Goal: Information Seeking & Learning: Check status

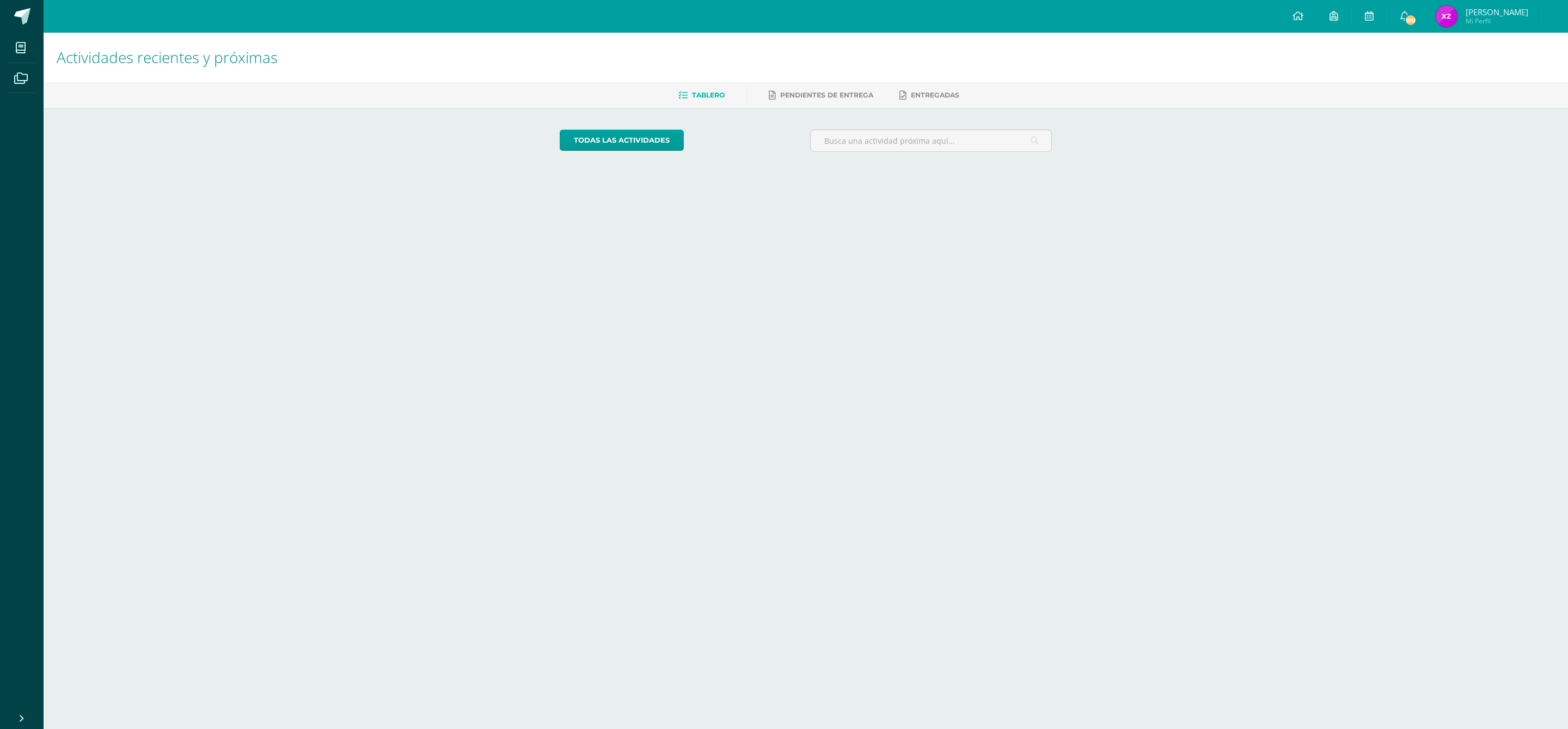
click at [1456, 15] on img at bounding box center [1447, 16] width 22 height 22
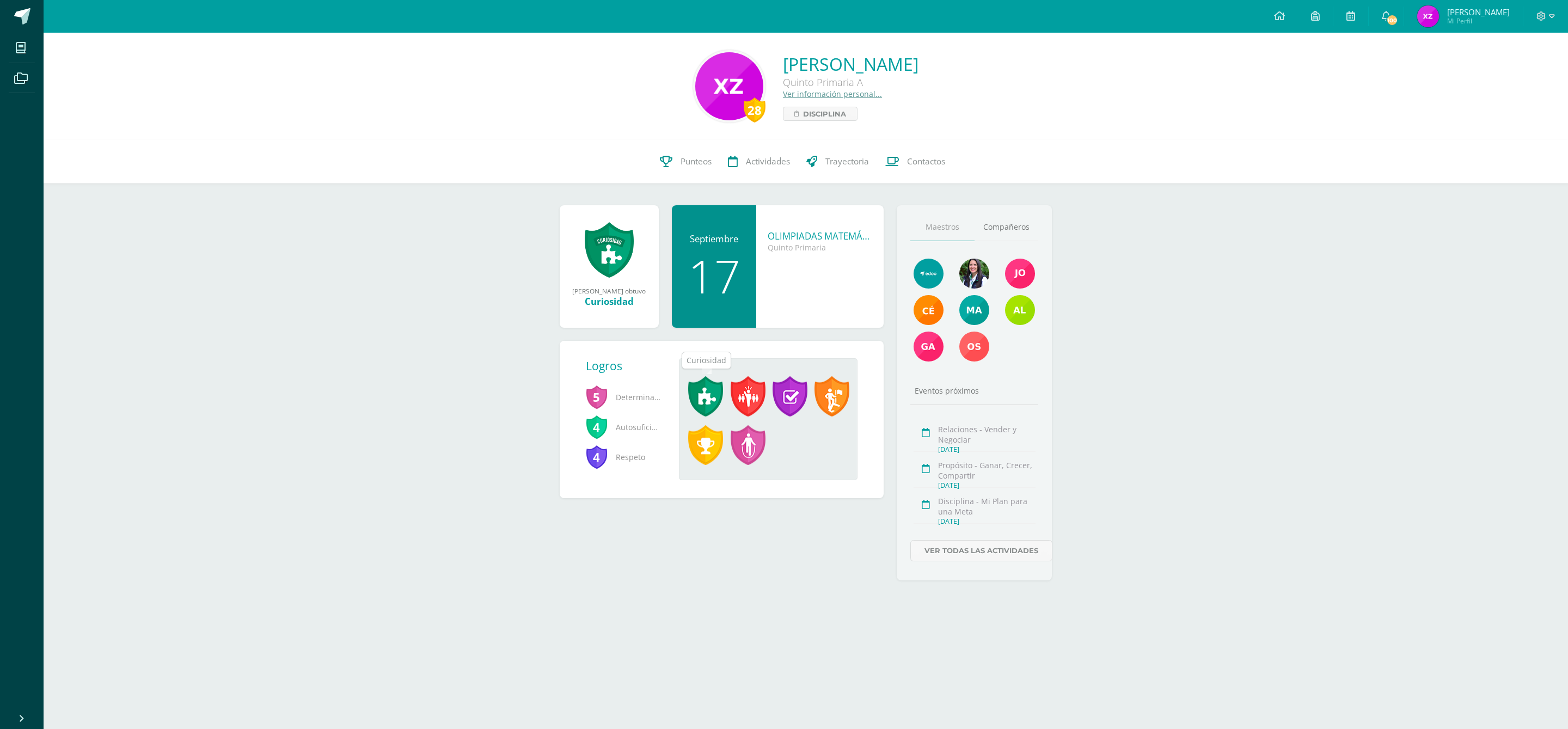
click at [704, 389] on span at bounding box center [705, 396] width 35 height 41
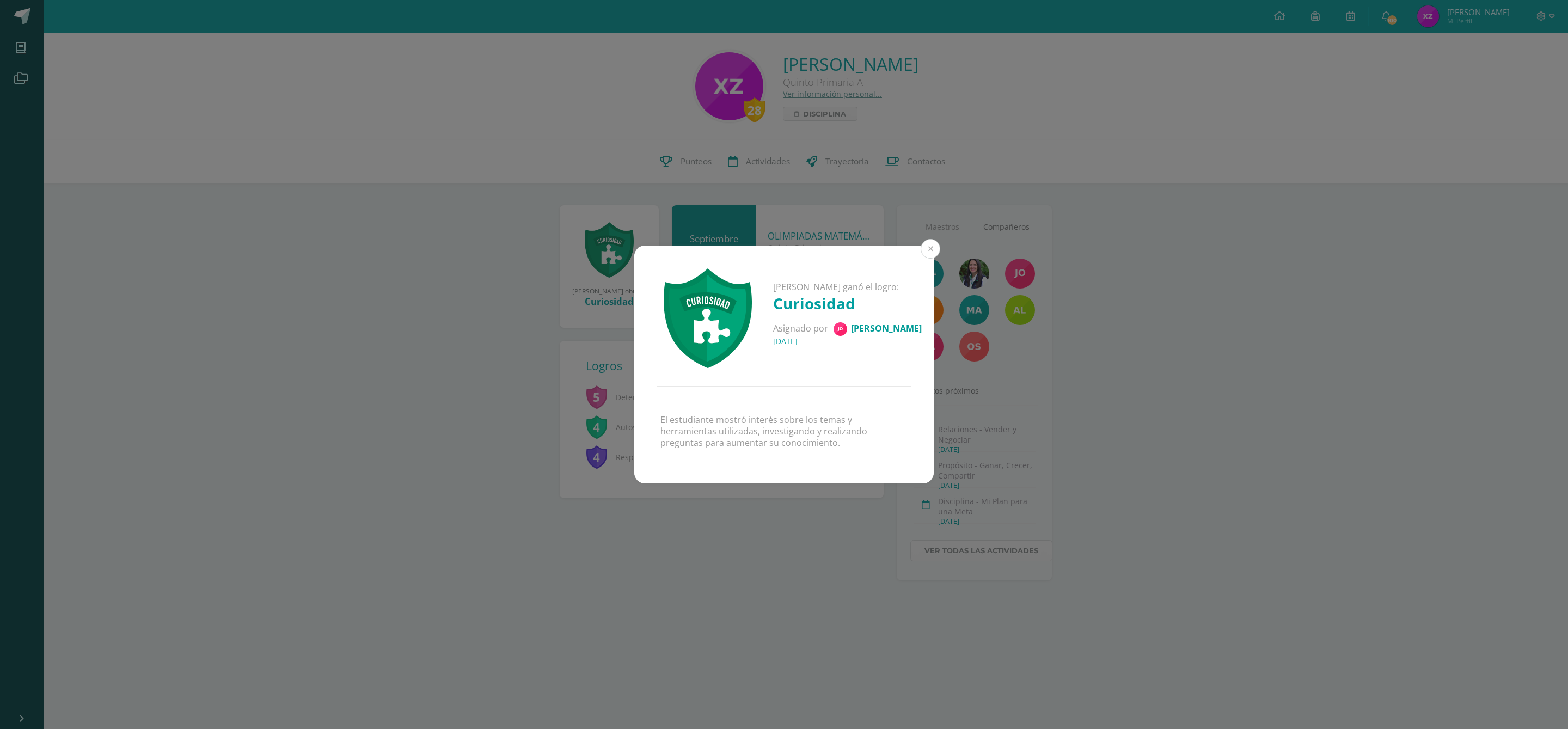
click at [929, 241] on button at bounding box center [930, 249] width 20 height 20
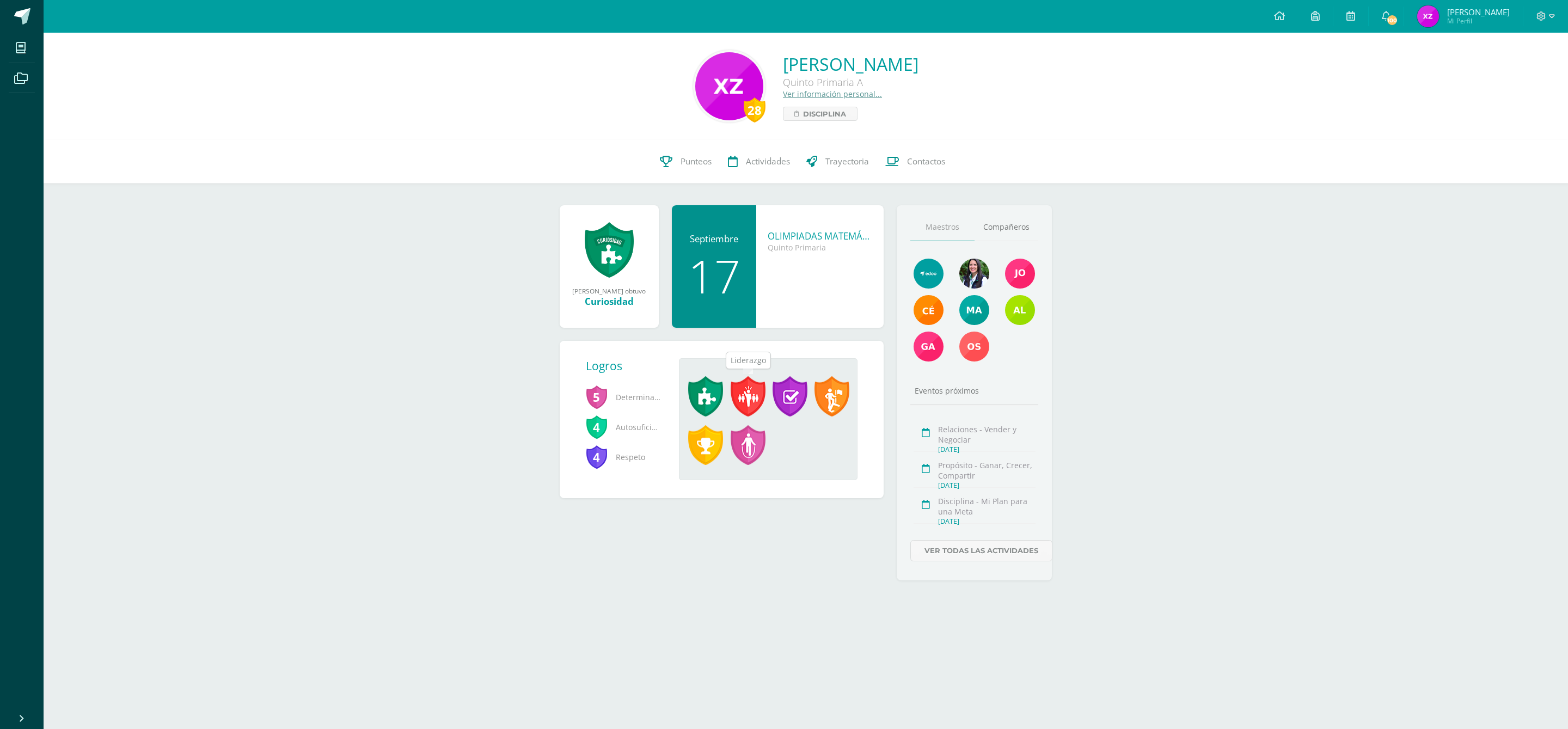
click at [745, 405] on span at bounding box center [748, 396] width 35 height 41
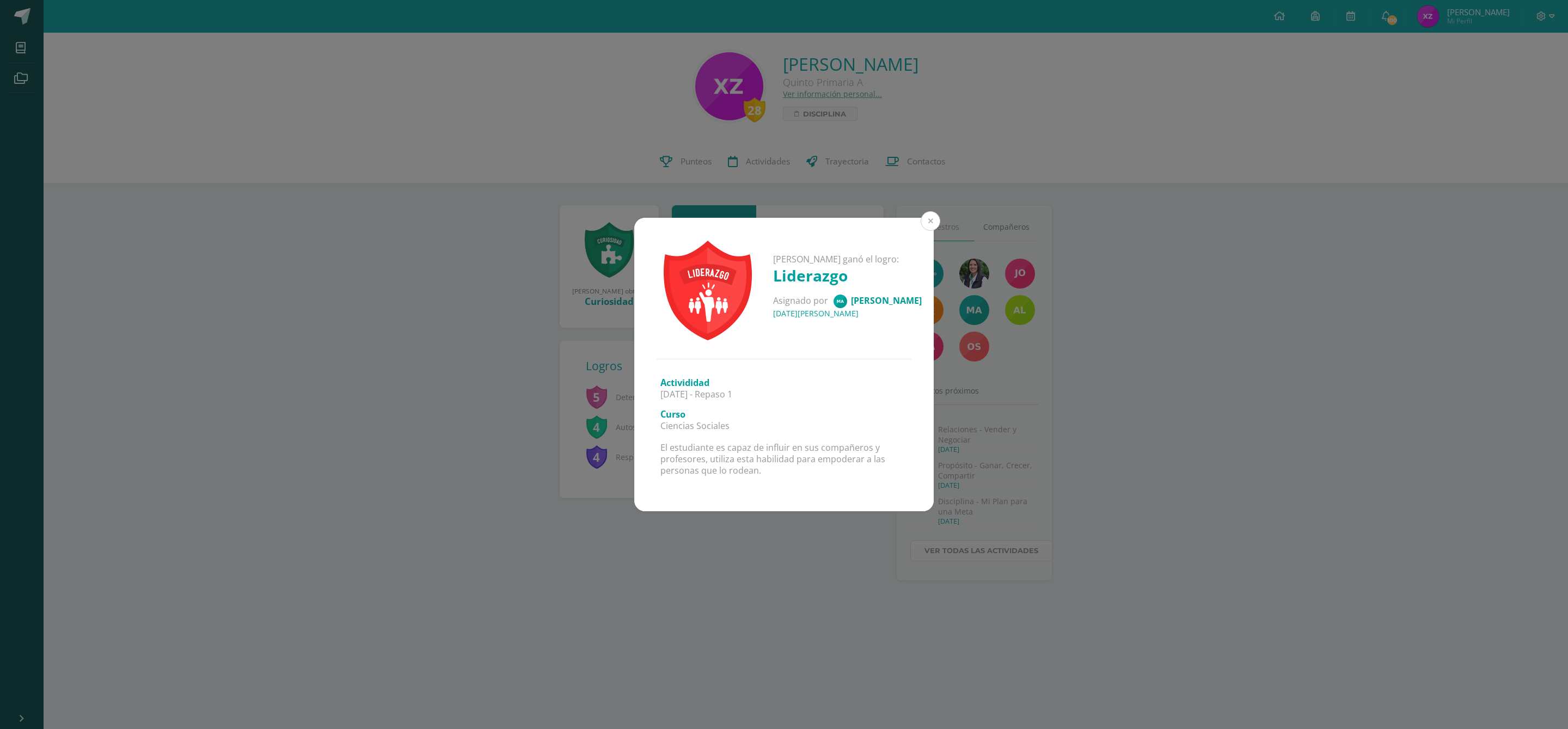
click at [935, 219] on button at bounding box center [930, 221] width 20 height 20
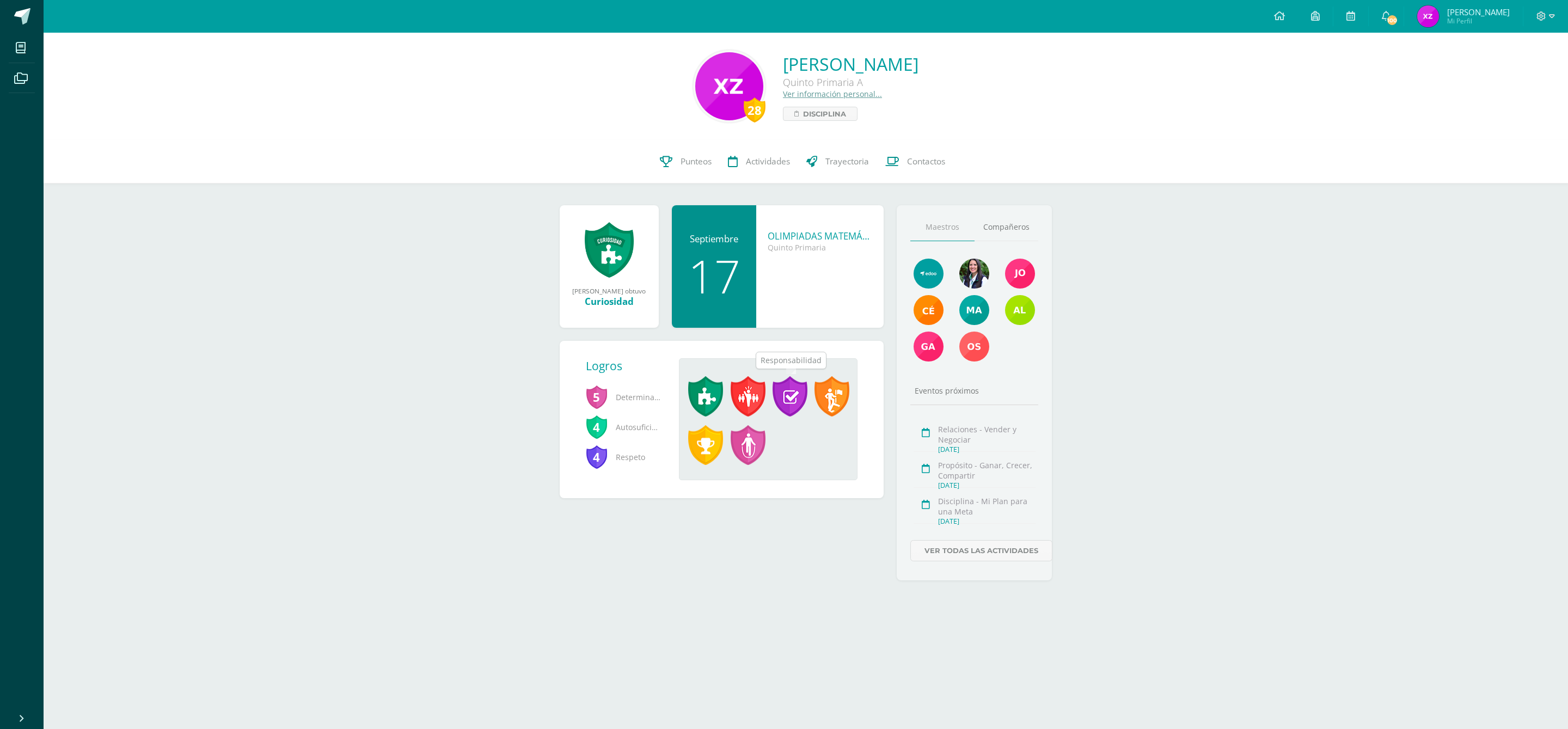
click at [791, 395] on span at bounding box center [790, 396] width 35 height 41
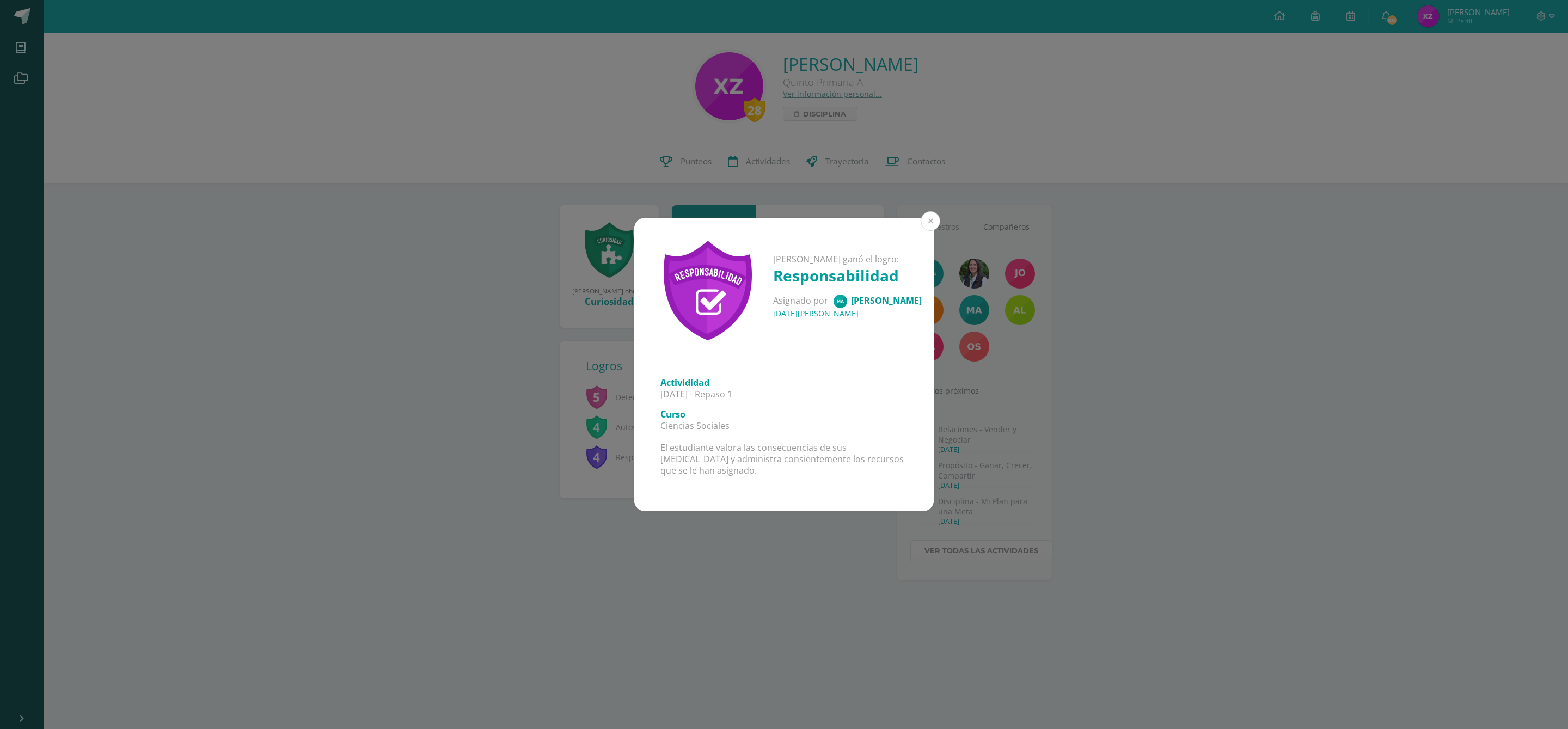
click at [929, 222] on button at bounding box center [930, 221] width 20 height 20
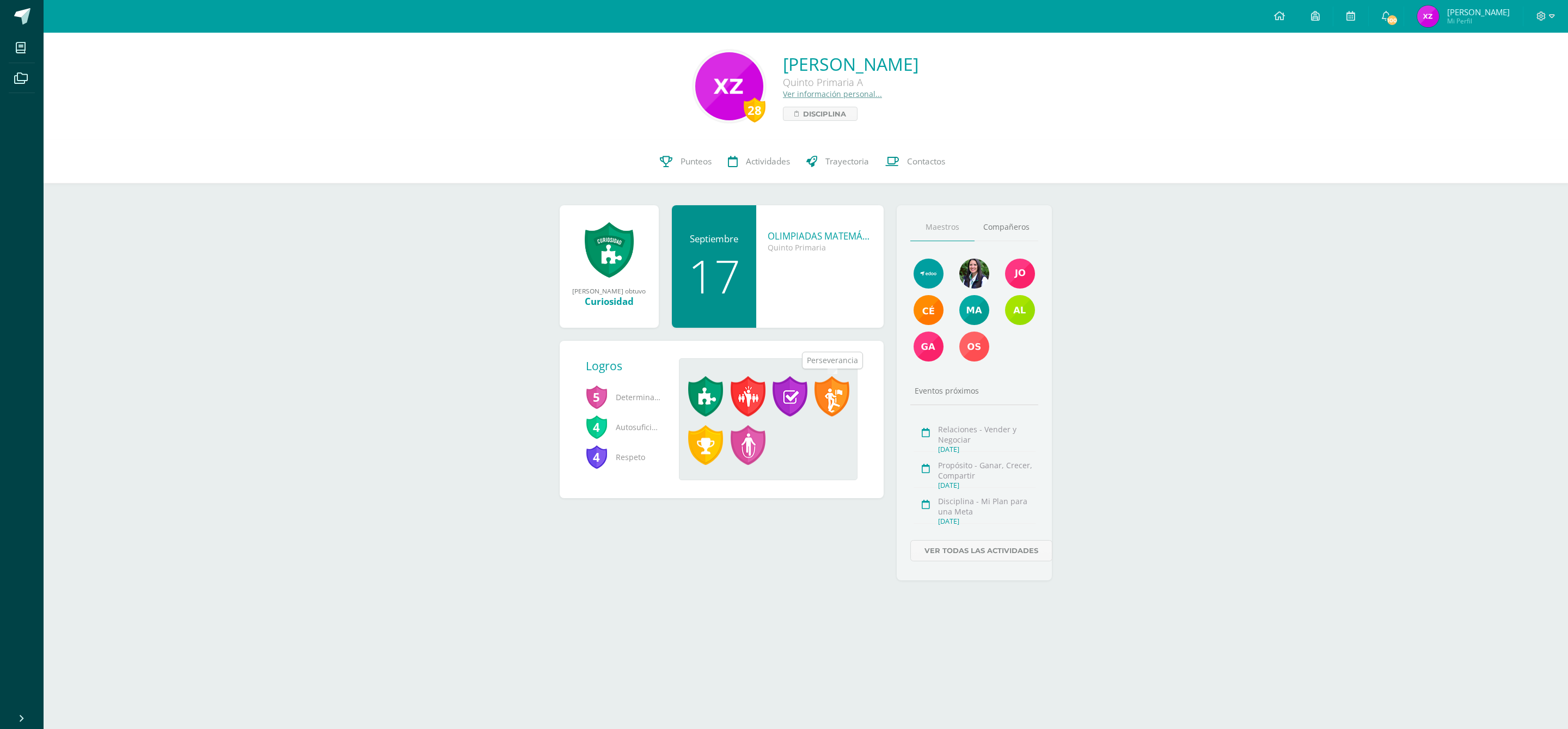
click at [837, 397] on span at bounding box center [831, 396] width 35 height 41
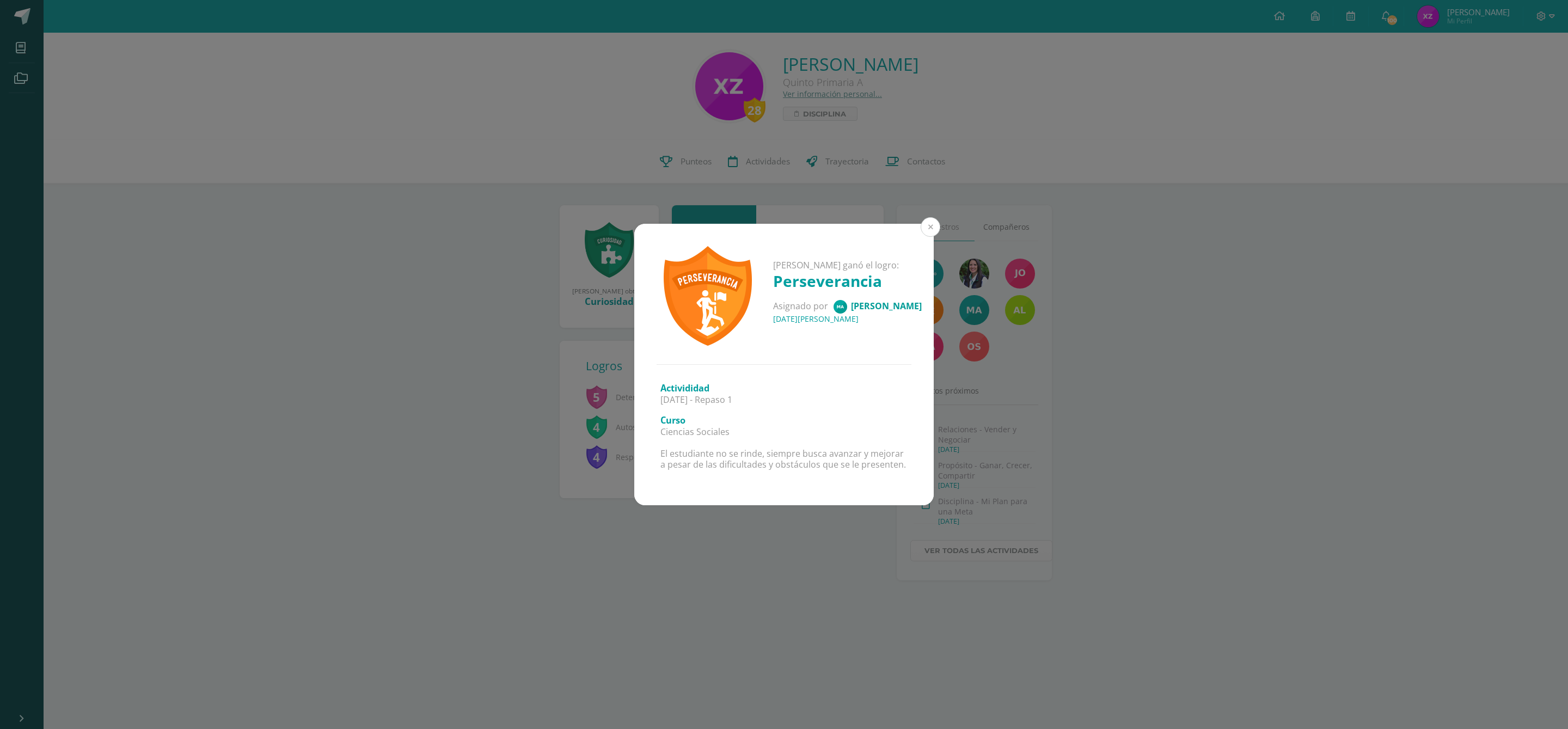
click at [932, 226] on button at bounding box center [930, 227] width 20 height 20
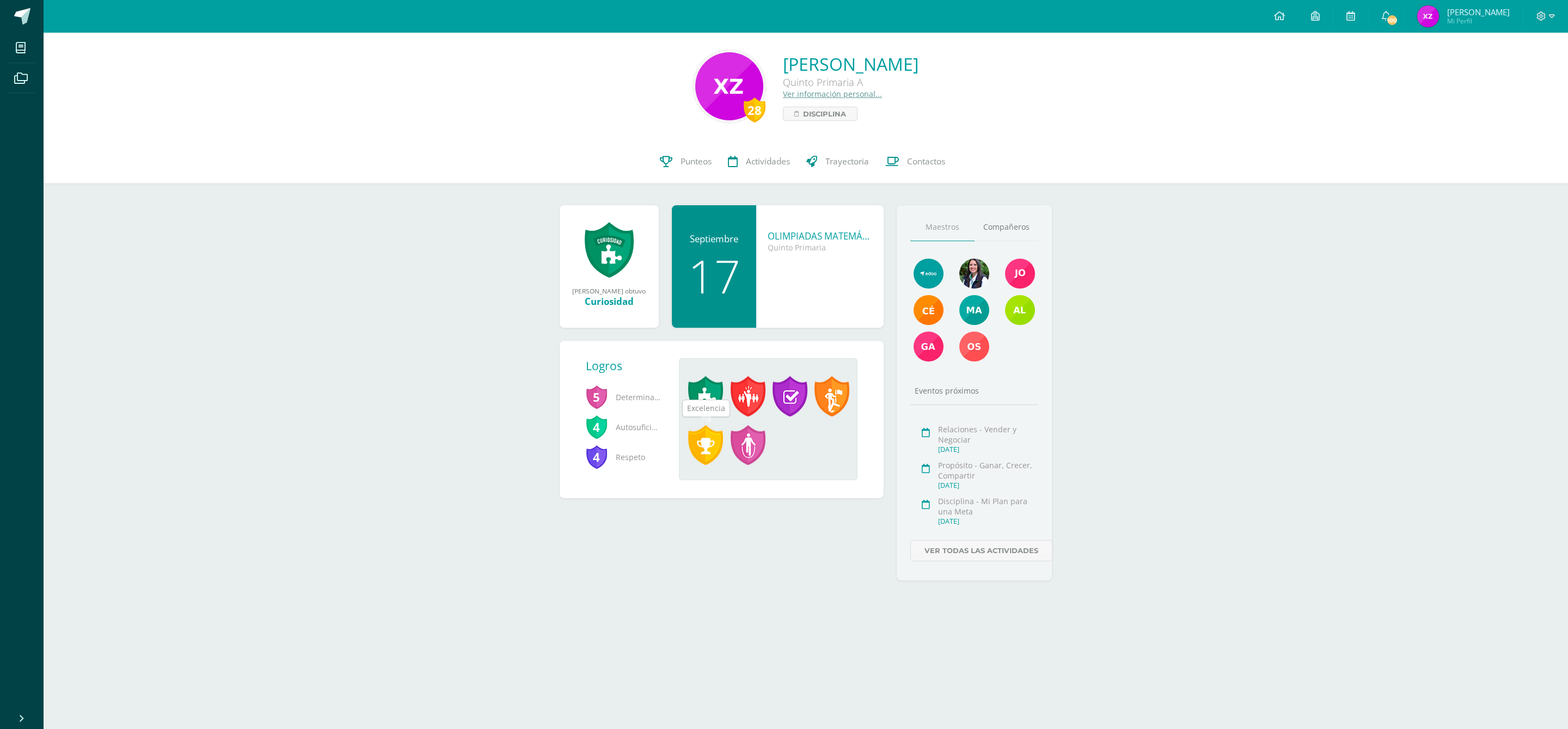
click at [704, 441] on span at bounding box center [705, 445] width 35 height 41
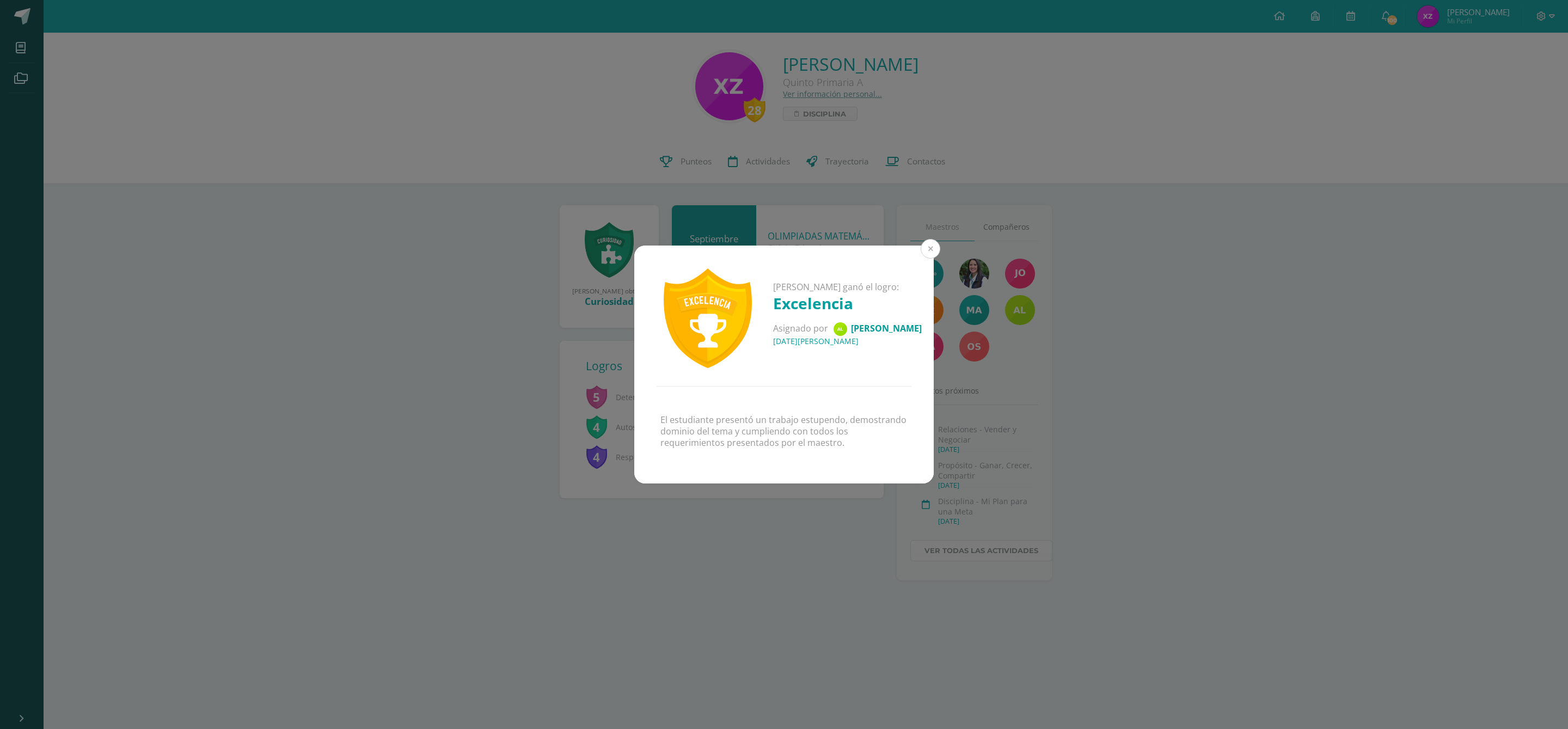
click at [924, 248] on button at bounding box center [930, 249] width 20 height 20
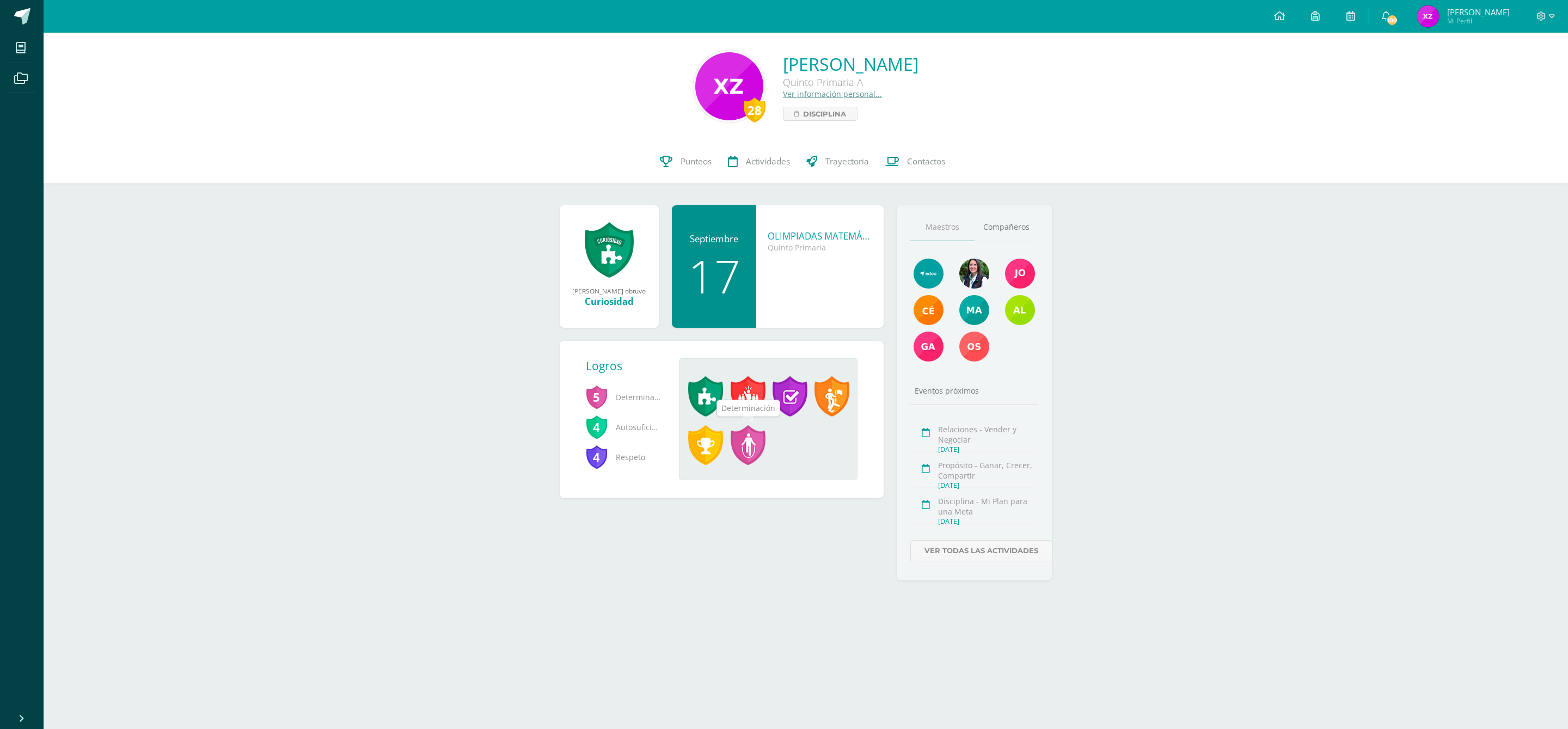
click at [760, 443] on span at bounding box center [748, 445] width 35 height 41
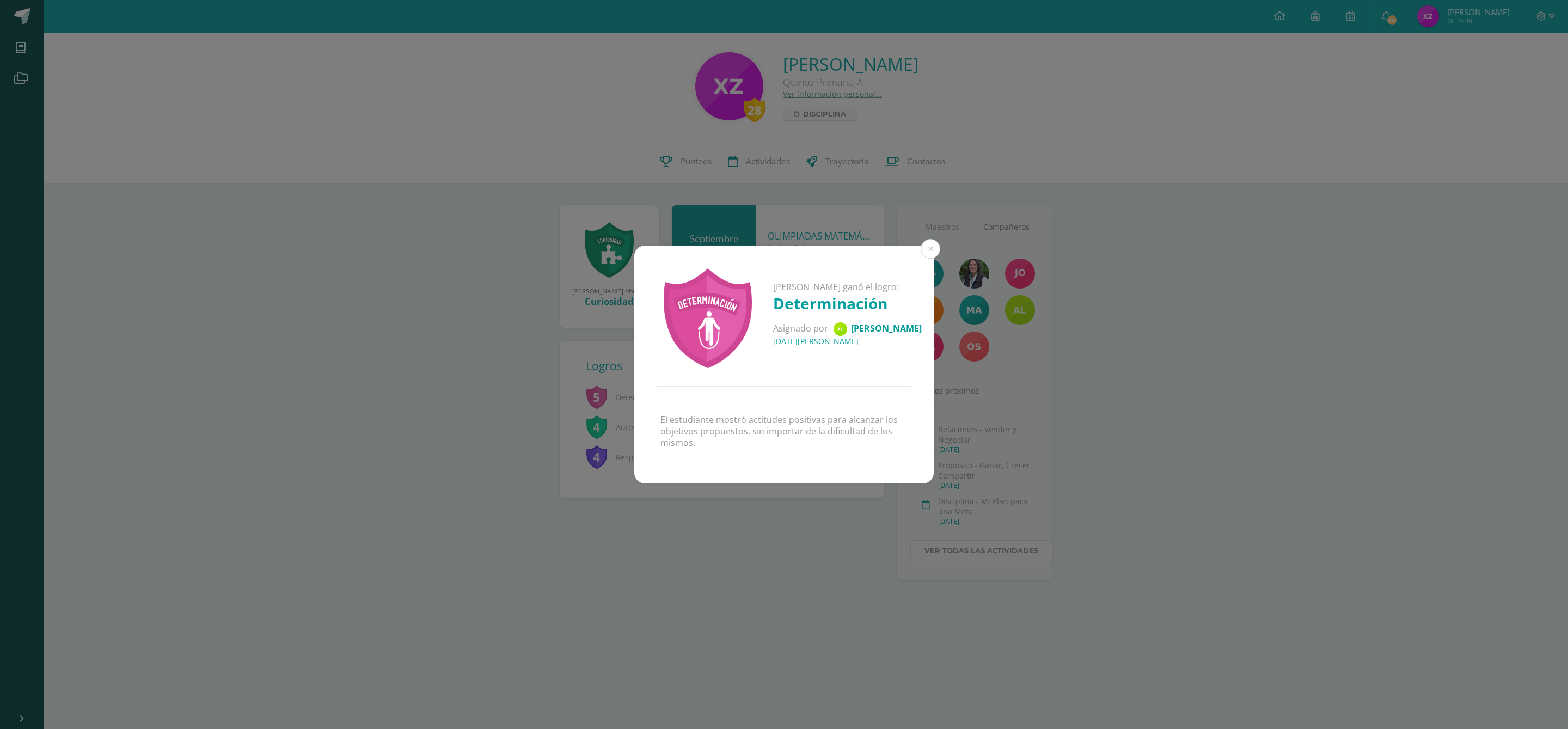
click at [920, 241] on div "[PERSON_NAME] ganó el logro: Determinación Asignado por [PERSON_NAME] [DATE][PE…" at bounding box center [784, 364] width 1568 height 729
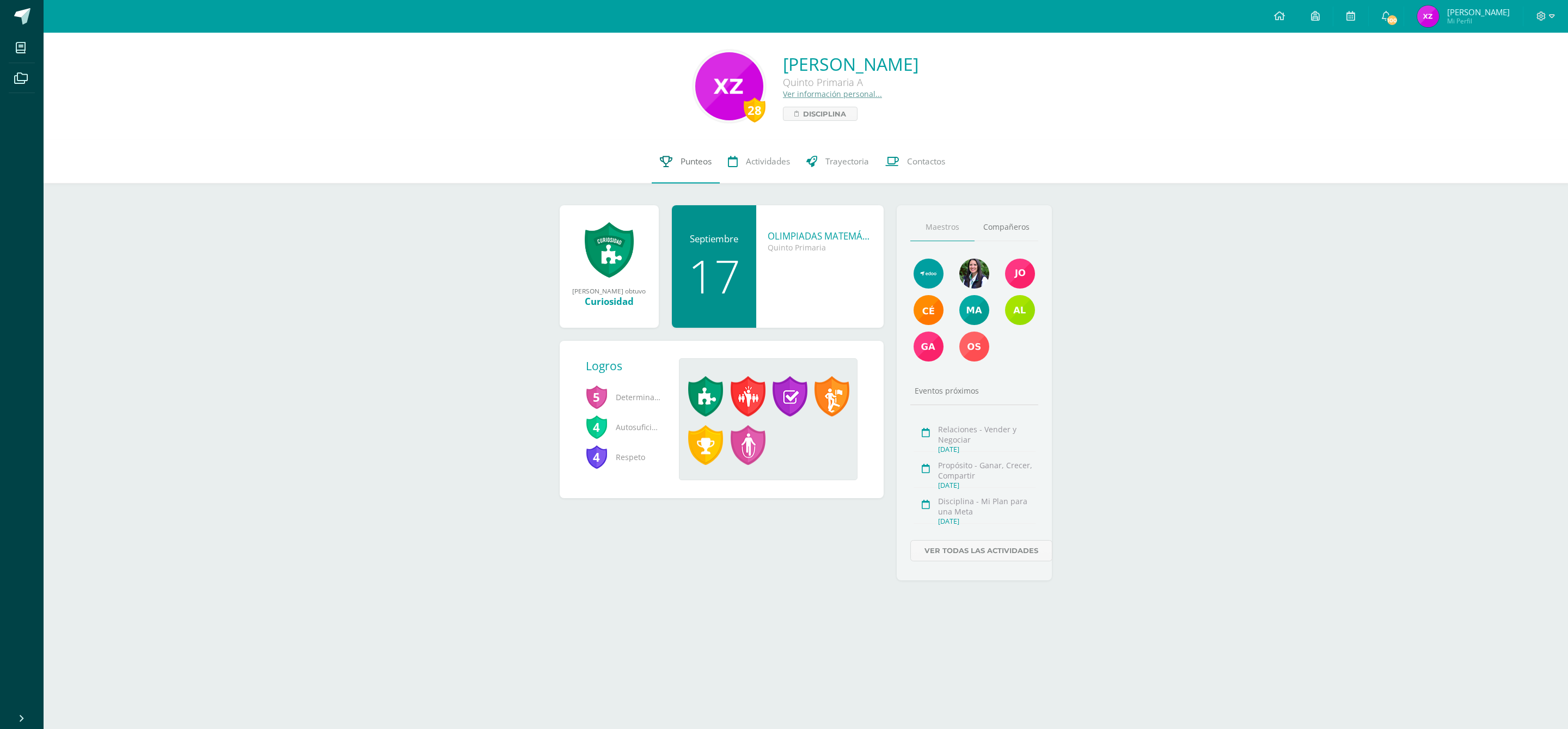
click at [692, 153] on link "Punteos" at bounding box center [686, 162] width 68 height 44
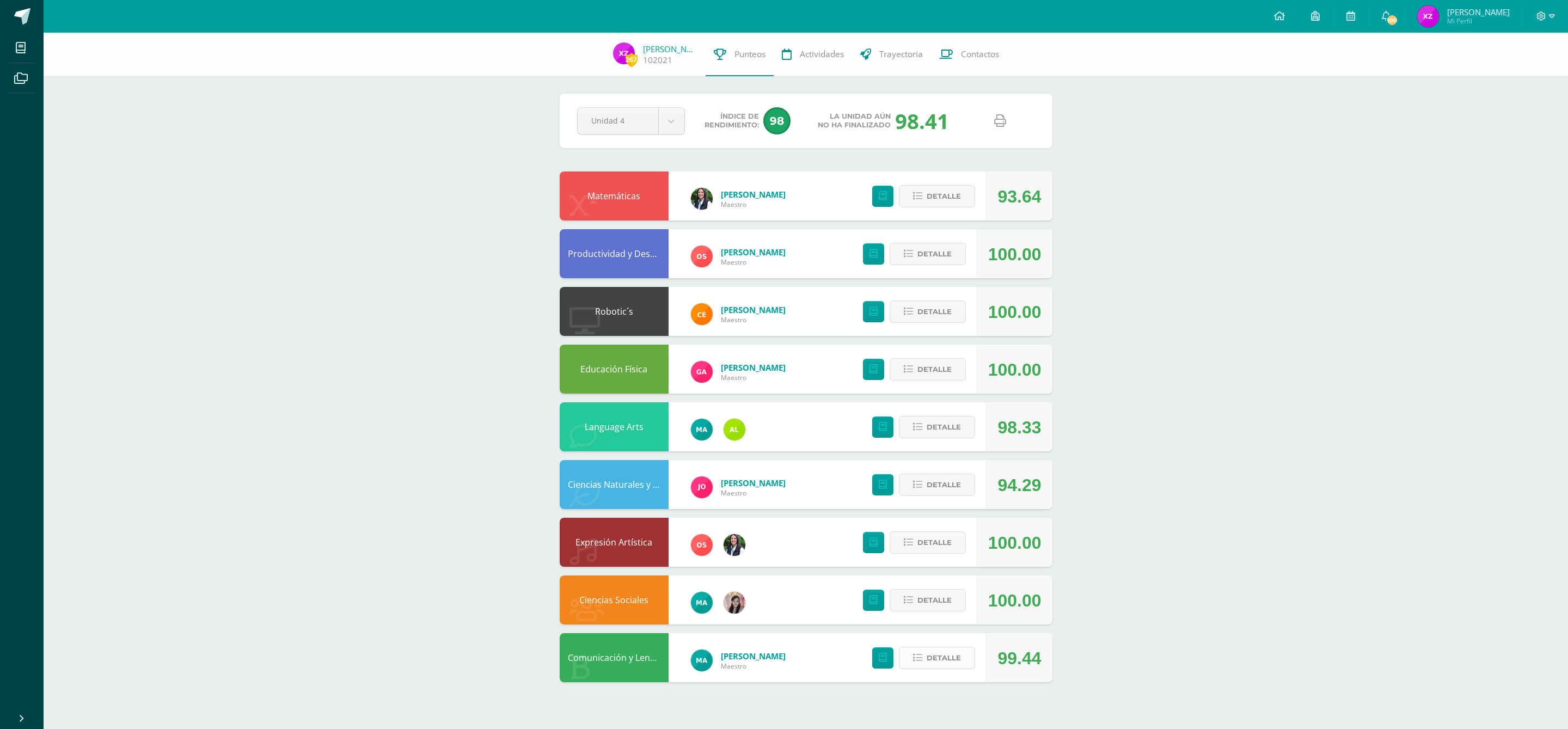
click at [948, 653] on span "Detalle" at bounding box center [943, 657] width 34 height 20
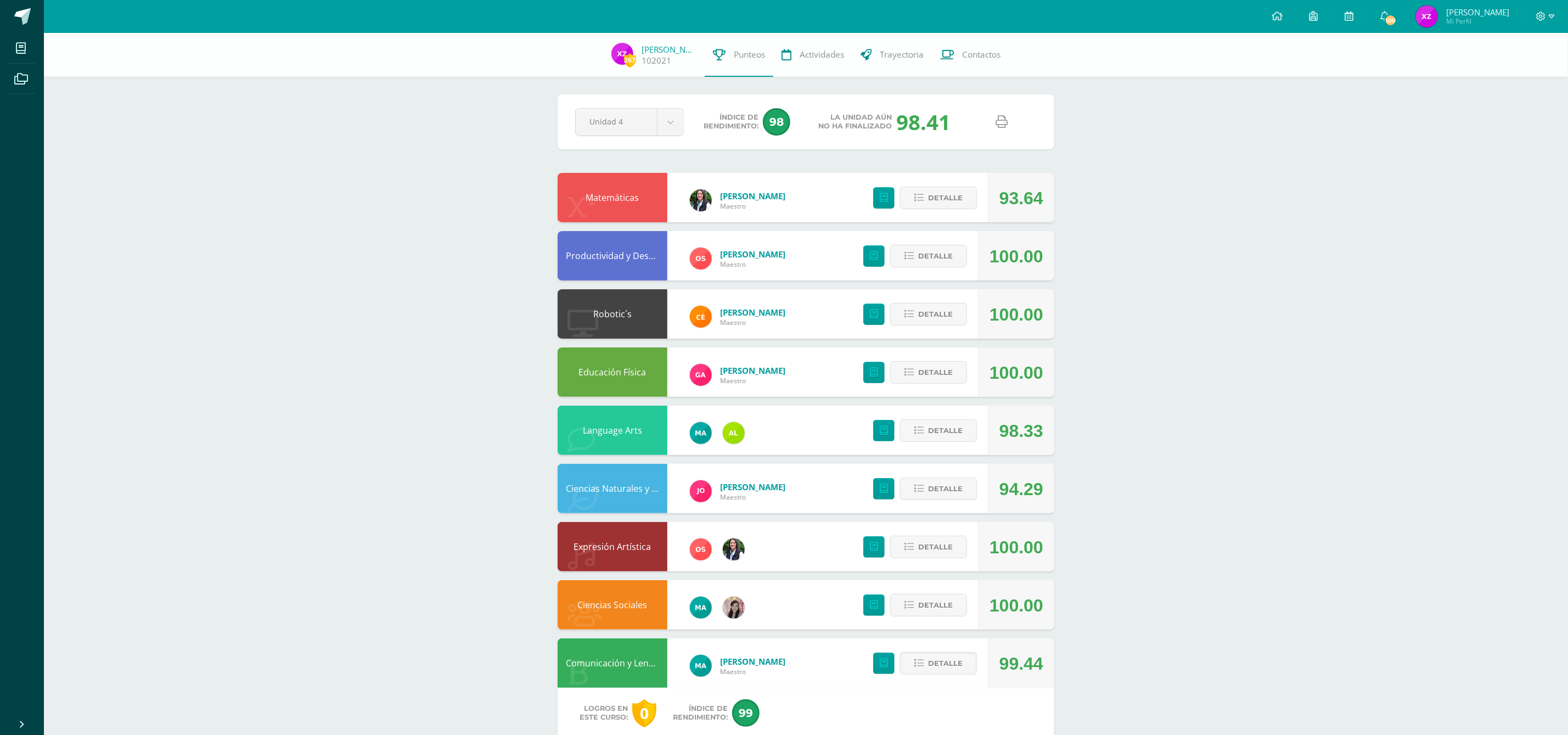
scroll to position [290, 0]
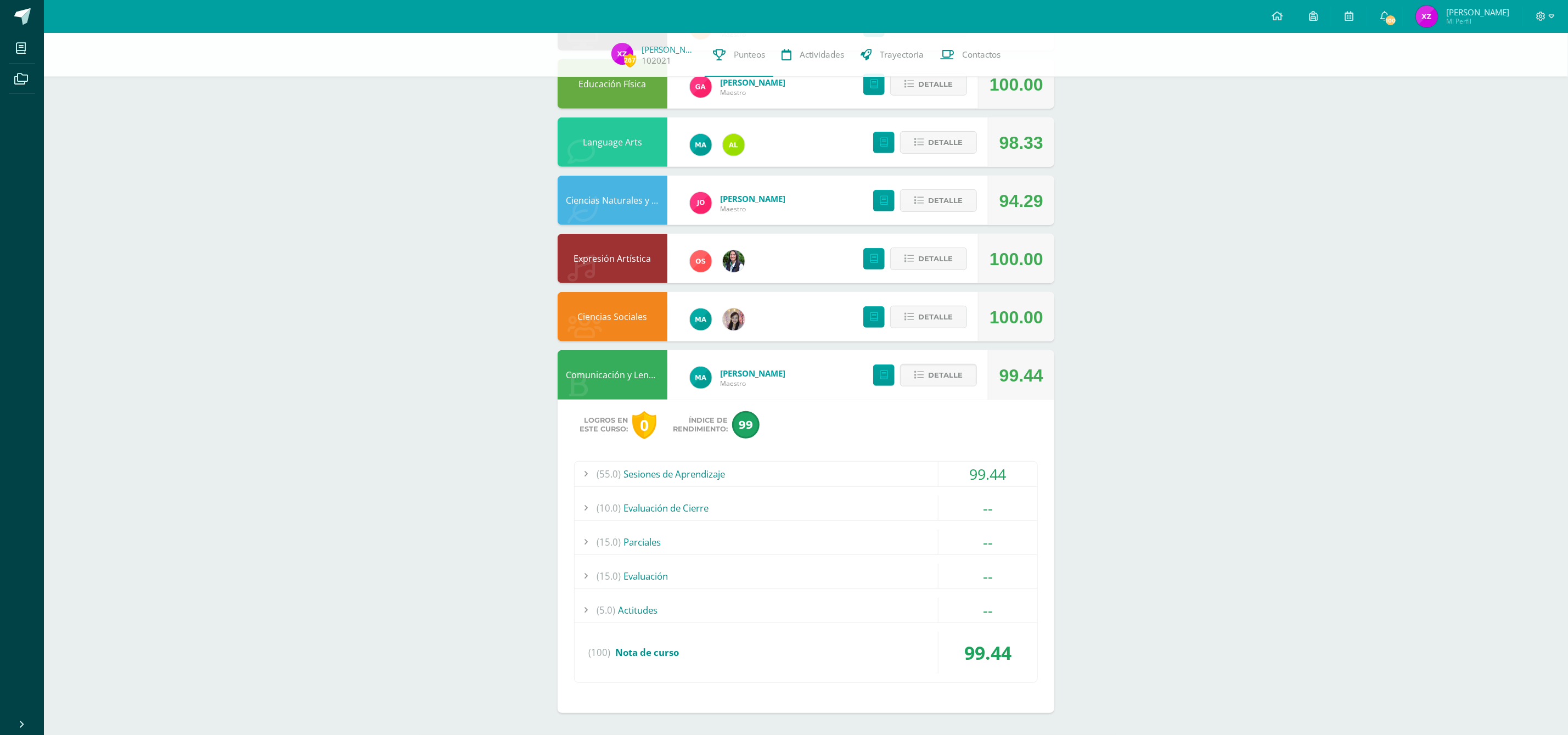
click at [699, 475] on div "(55.0) Sesiones de Aprendizaje" at bounding box center [806, 473] width 463 height 25
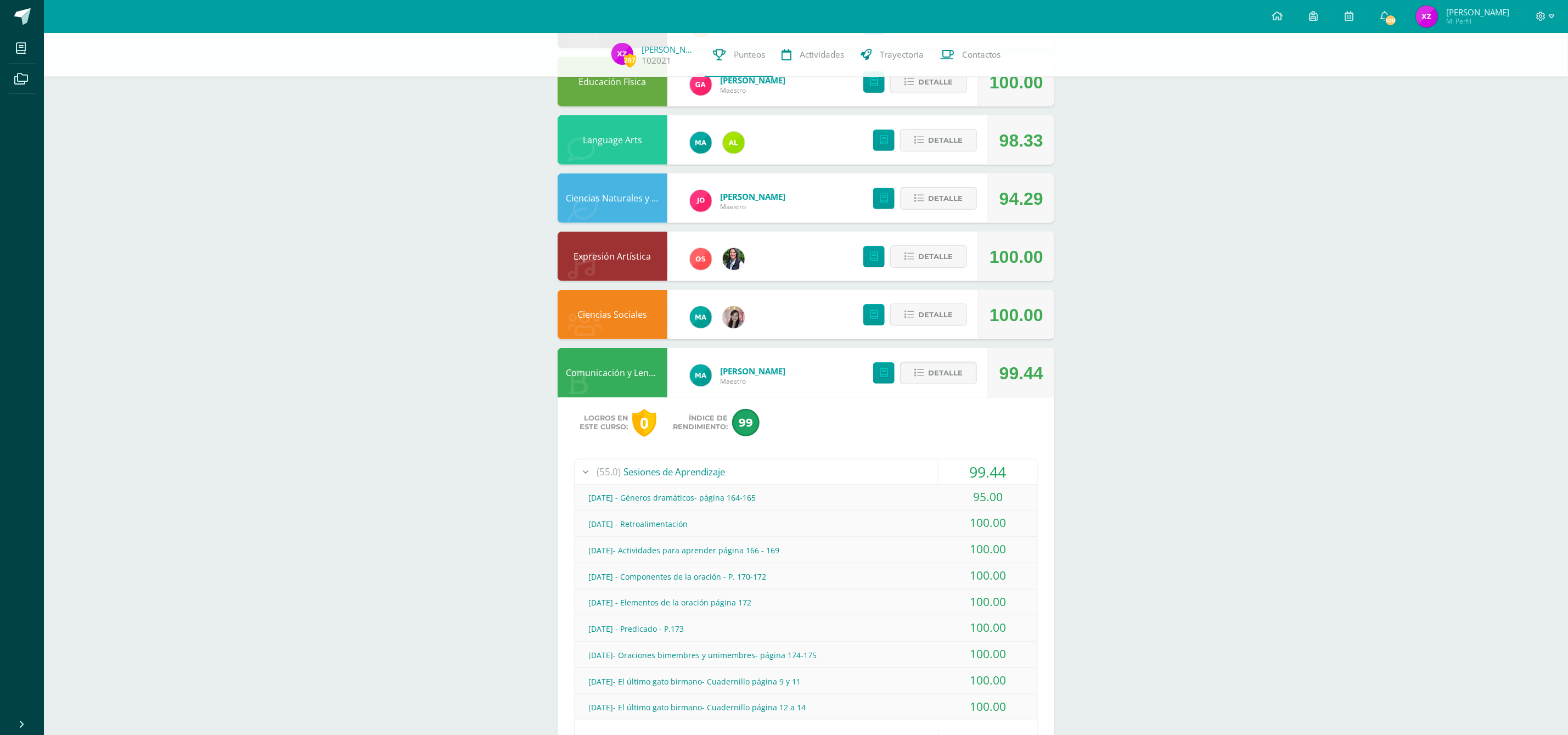
click at [674, 472] on div "(55.0) Sesiones de Aprendizaje" at bounding box center [806, 471] width 463 height 25
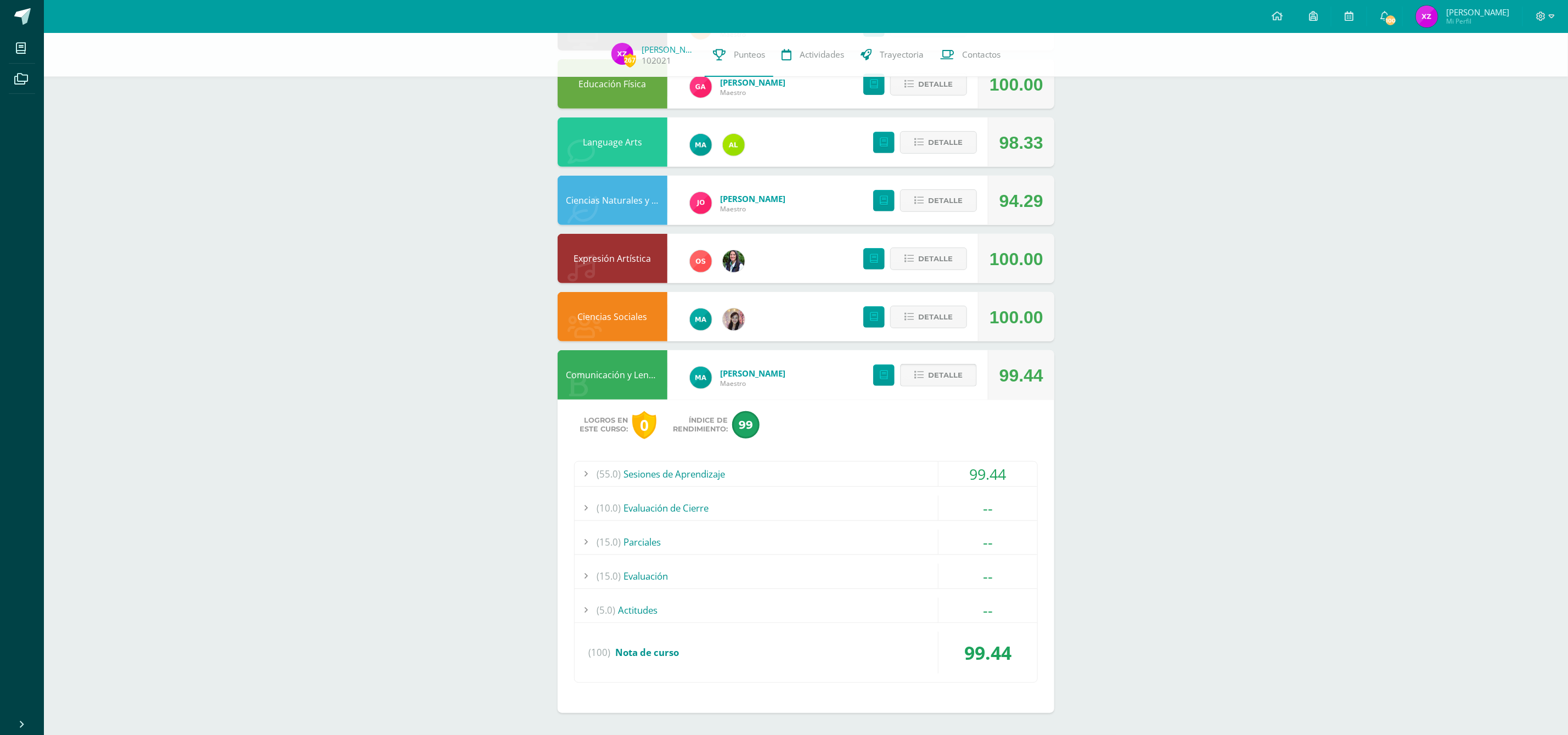
click at [955, 381] on span "Detalle" at bounding box center [945, 375] width 34 height 20
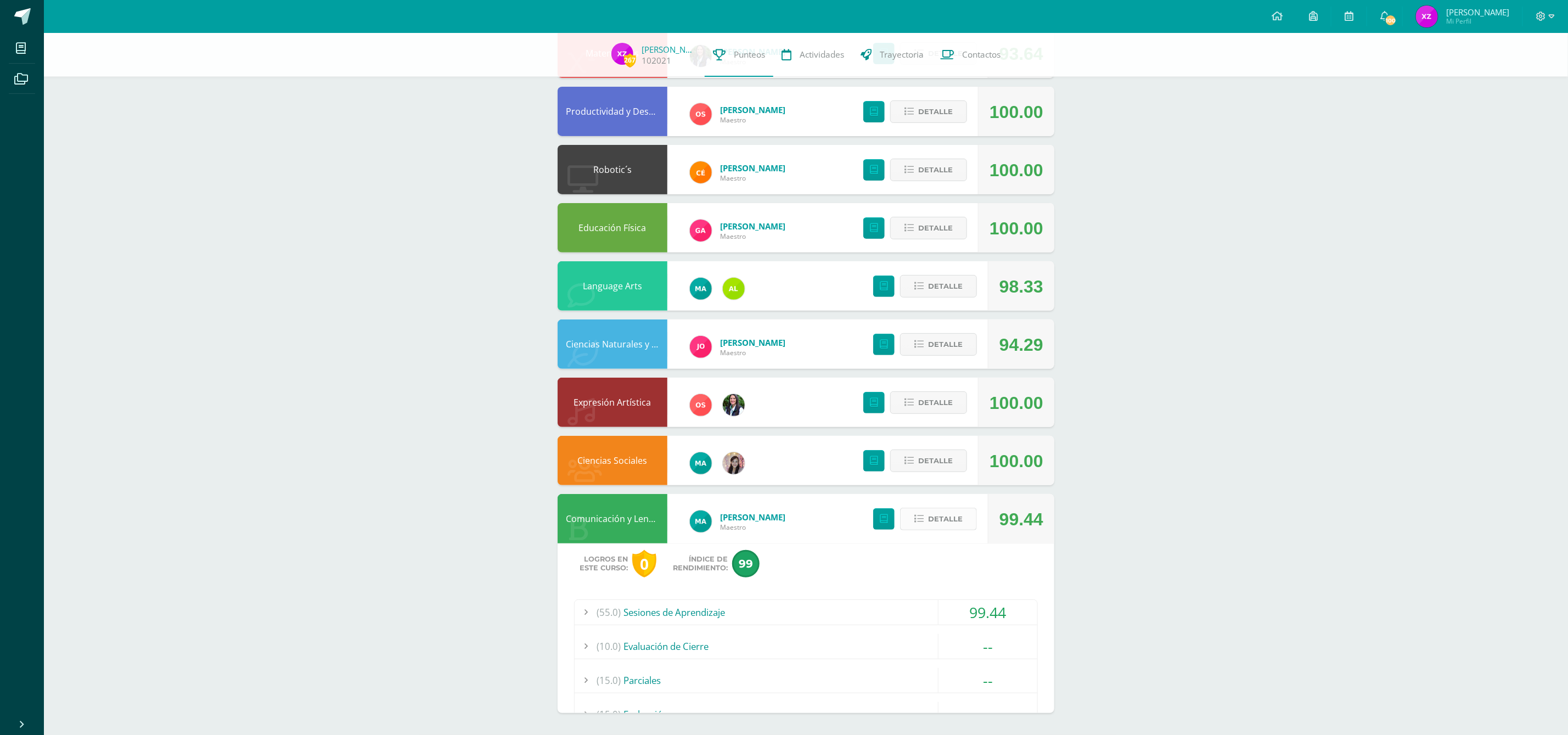
scroll to position [0, 0]
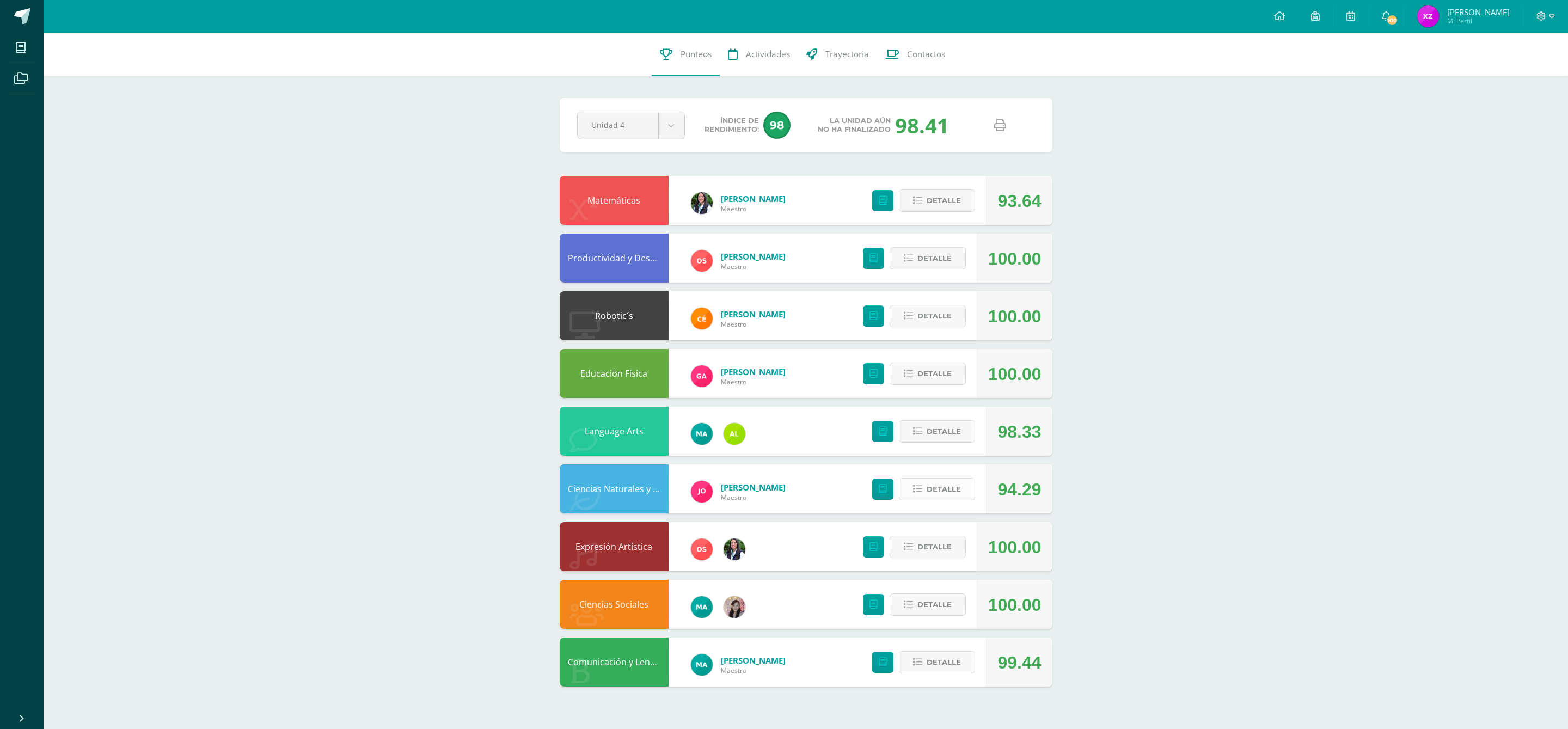
click at [951, 491] on span "Detalle" at bounding box center [943, 488] width 34 height 20
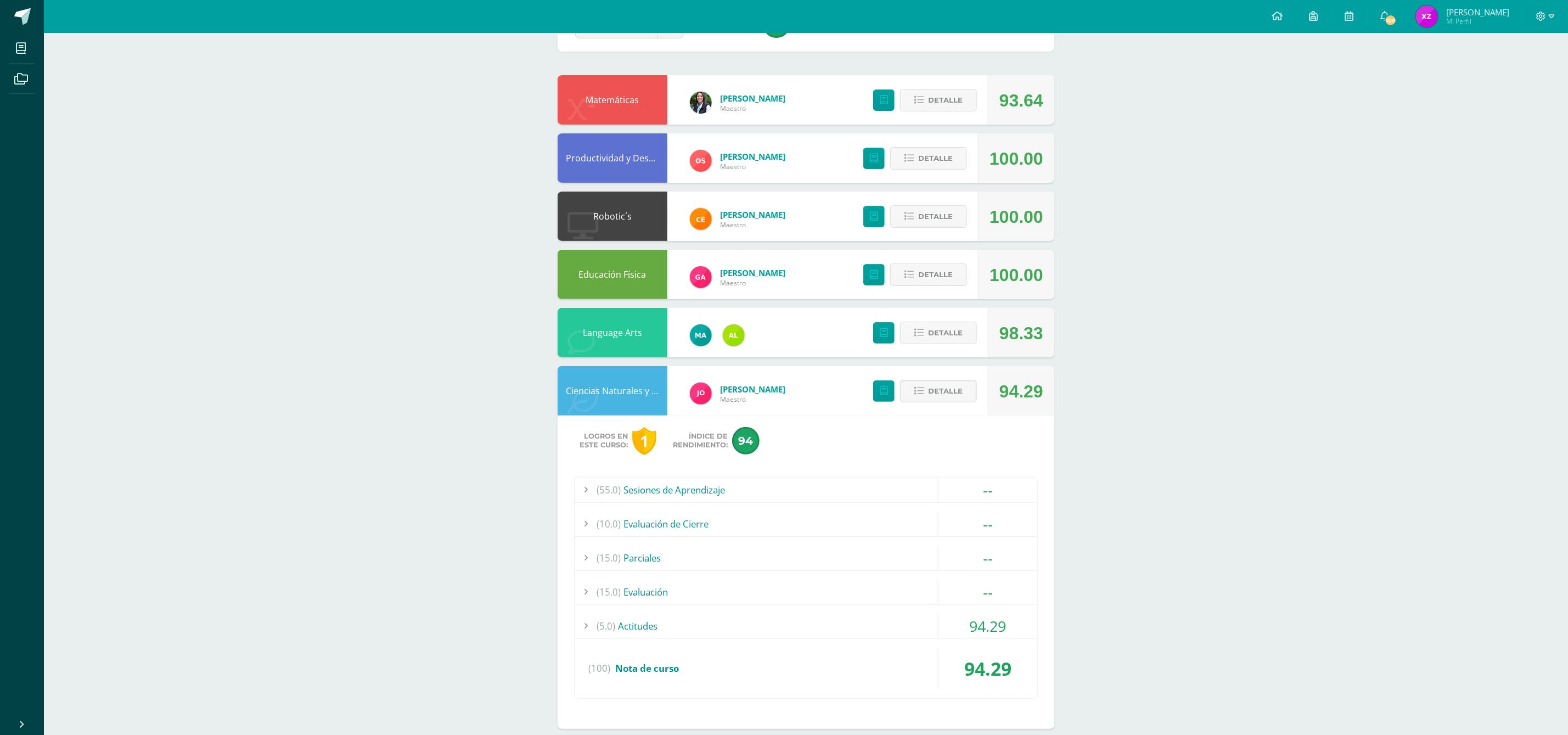
scroll to position [164, 0]
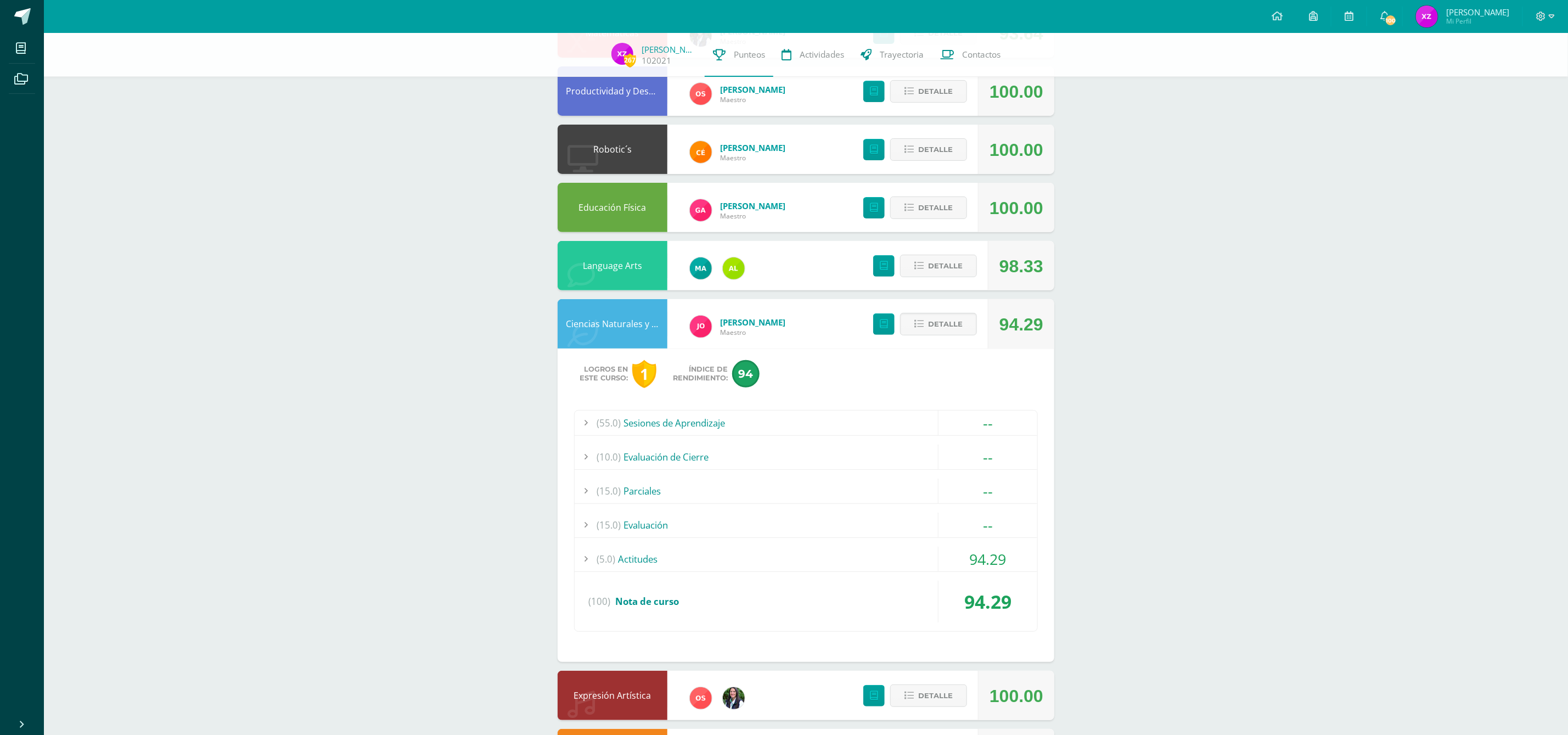
click at [725, 556] on div "(5.0) Actitudes" at bounding box center [806, 559] width 463 height 25
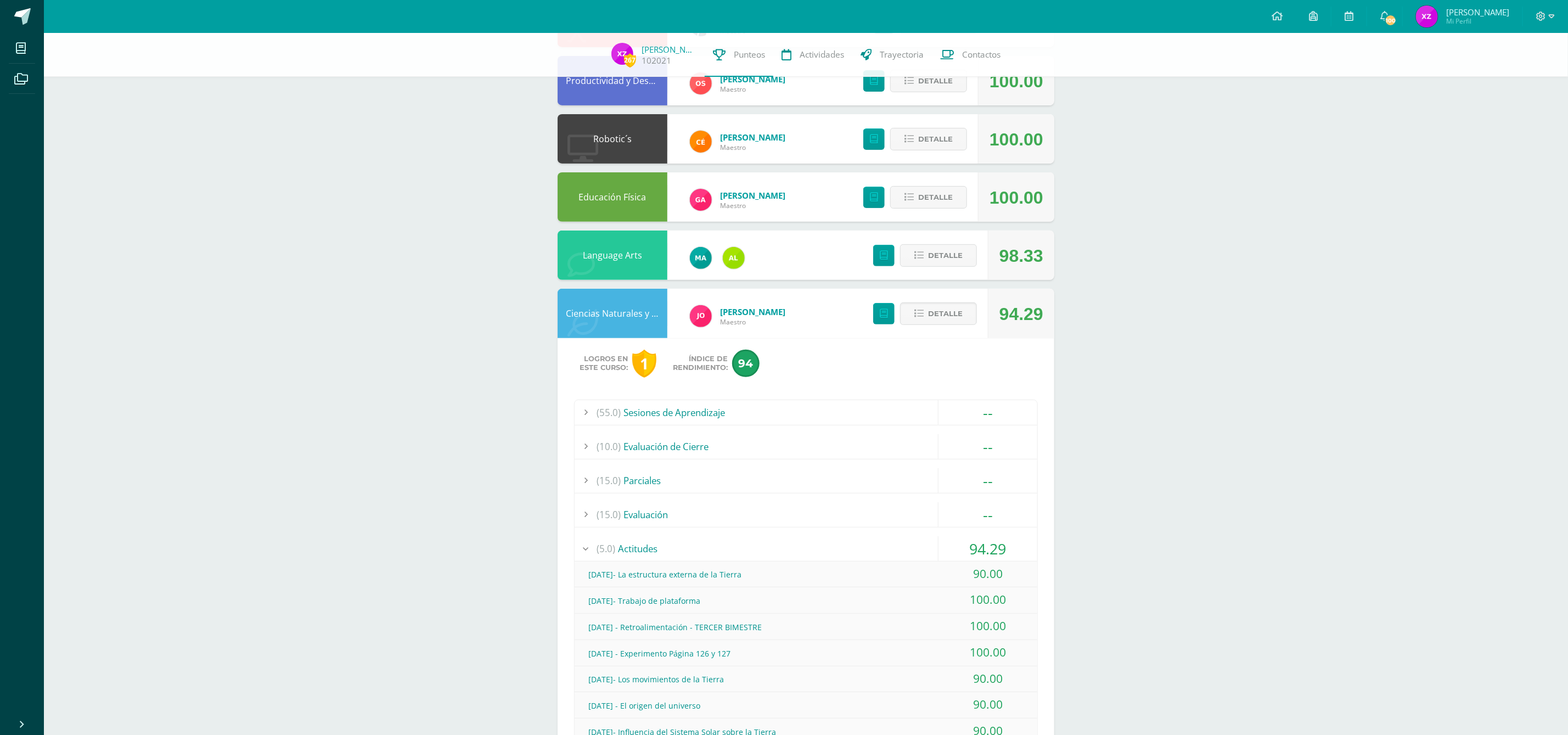
scroll to position [142, 0]
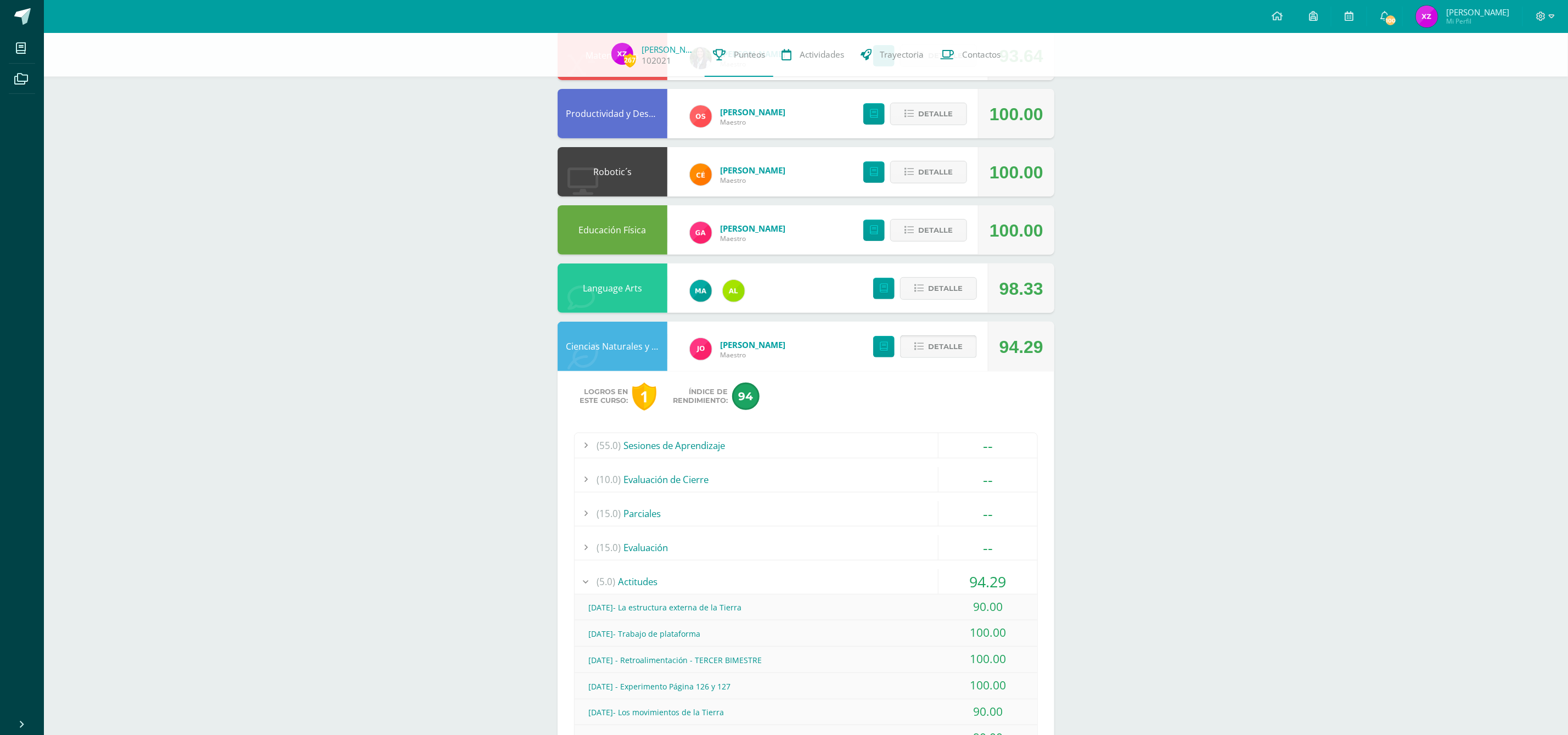
click at [961, 346] on button "Detalle" at bounding box center [938, 347] width 77 height 22
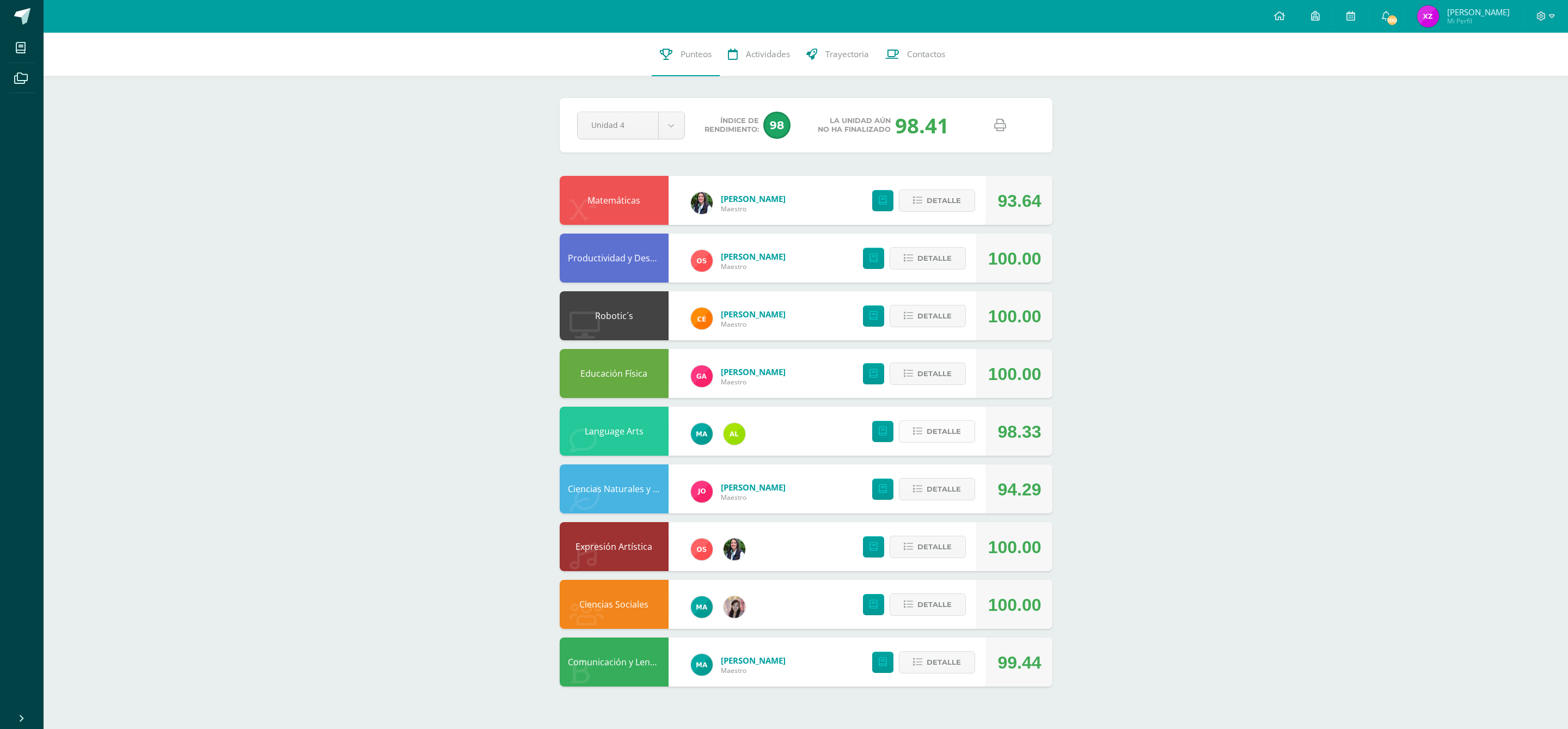
click at [933, 426] on span "Detalle" at bounding box center [943, 431] width 34 height 20
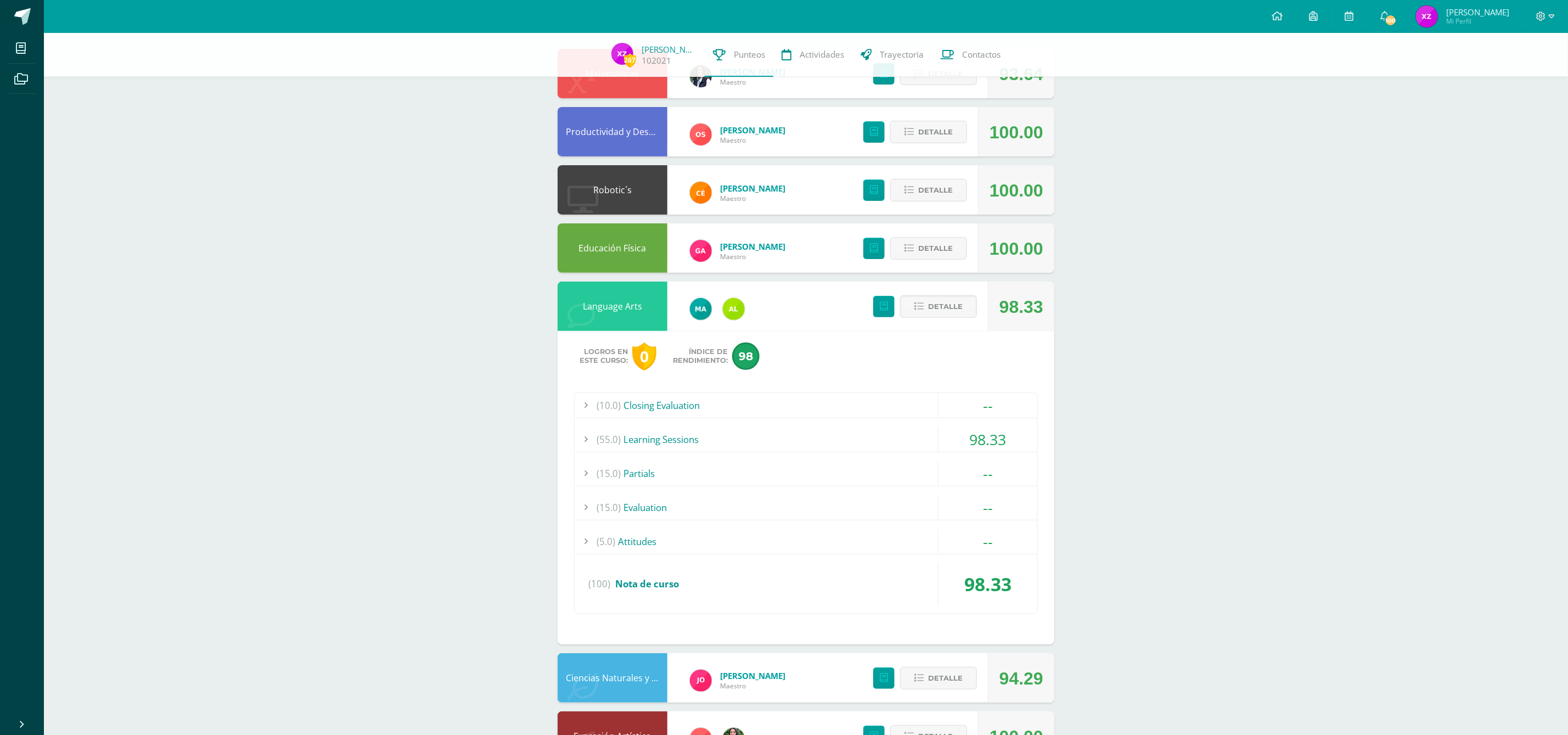
scroll to position [164, 0]
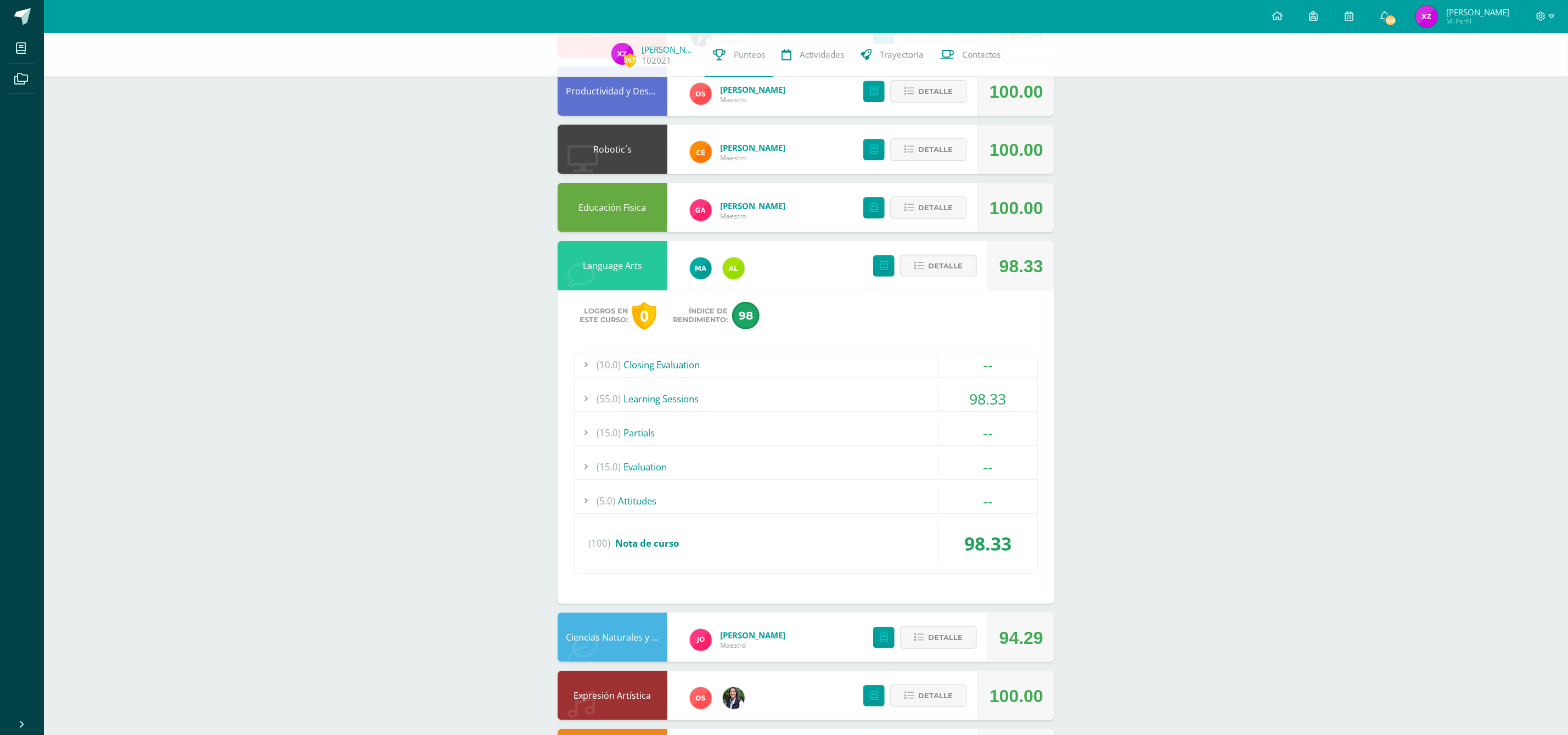
click at [649, 397] on div "(55.0) Learning Sessions" at bounding box center [806, 398] width 463 height 25
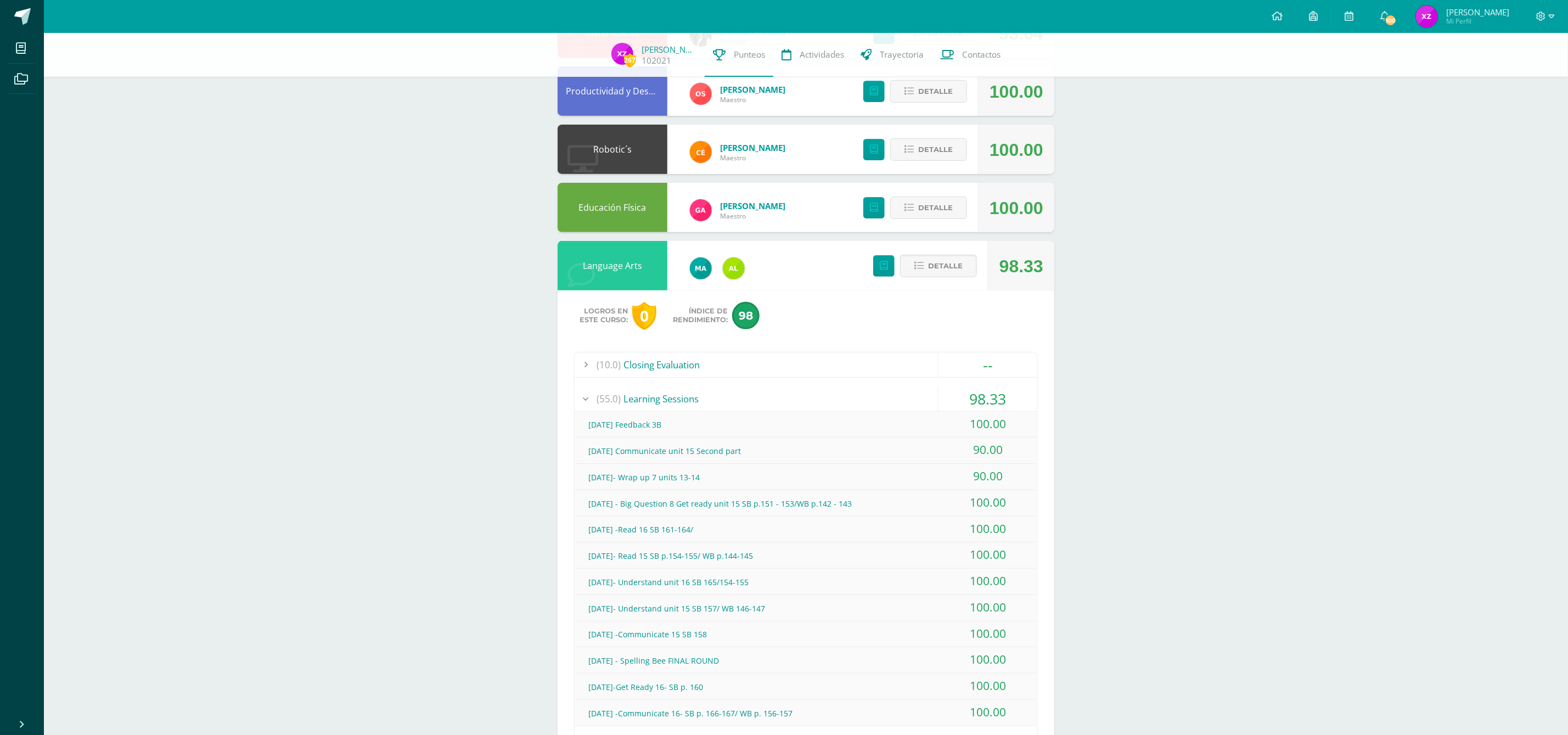
click at [676, 400] on div "(55.0) Learning Sessions" at bounding box center [806, 398] width 463 height 25
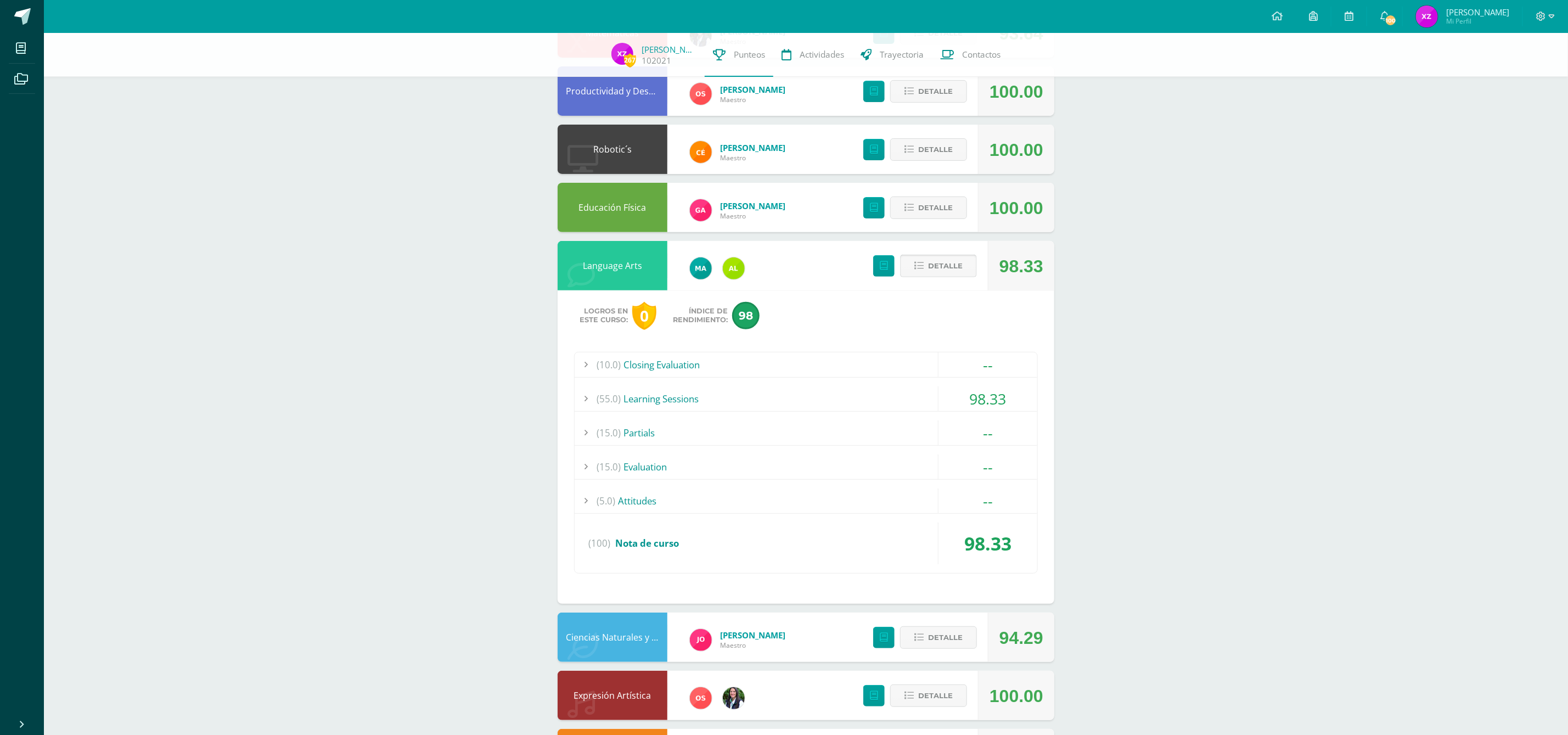
click at [953, 266] on span "Detalle" at bounding box center [945, 266] width 34 height 20
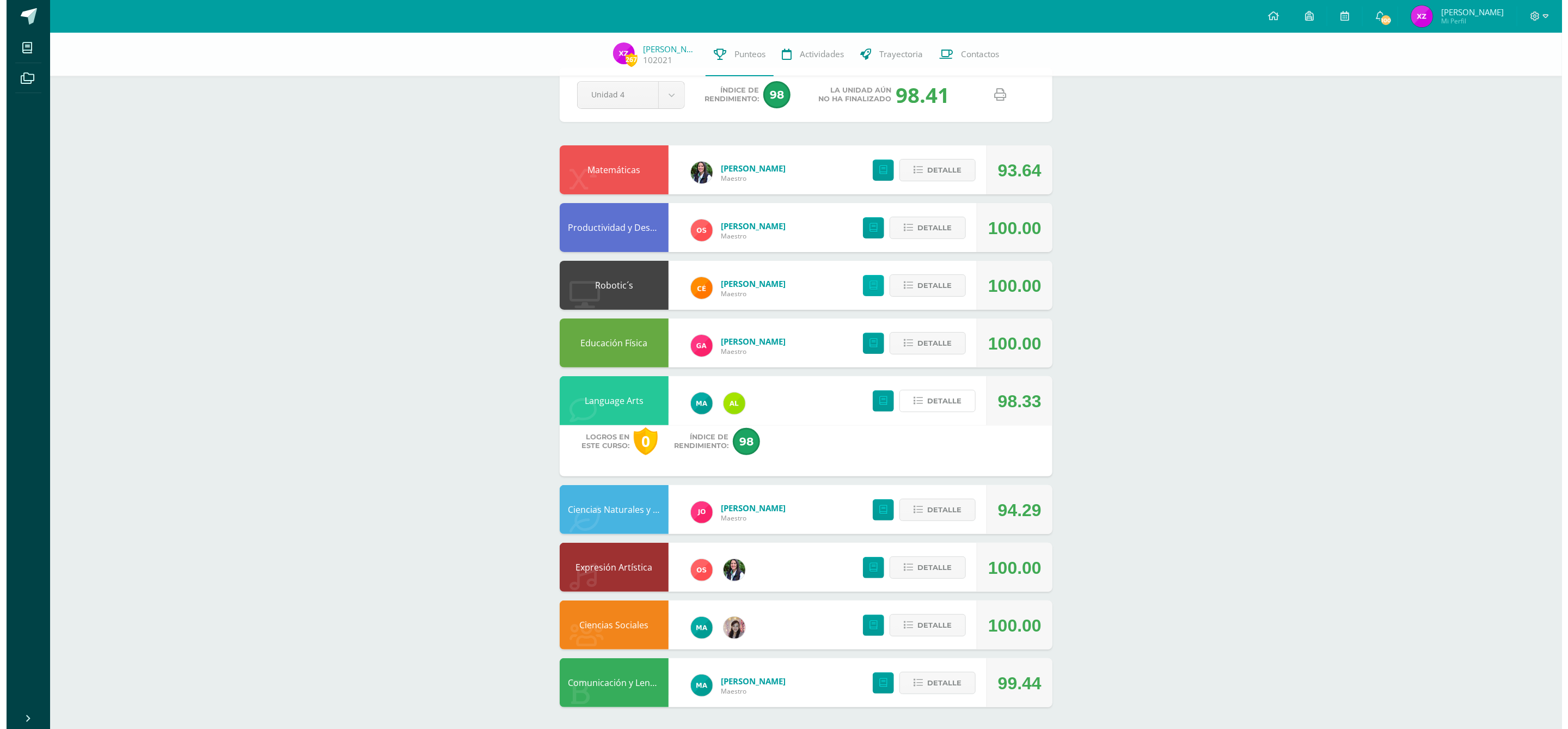
scroll to position [0, 0]
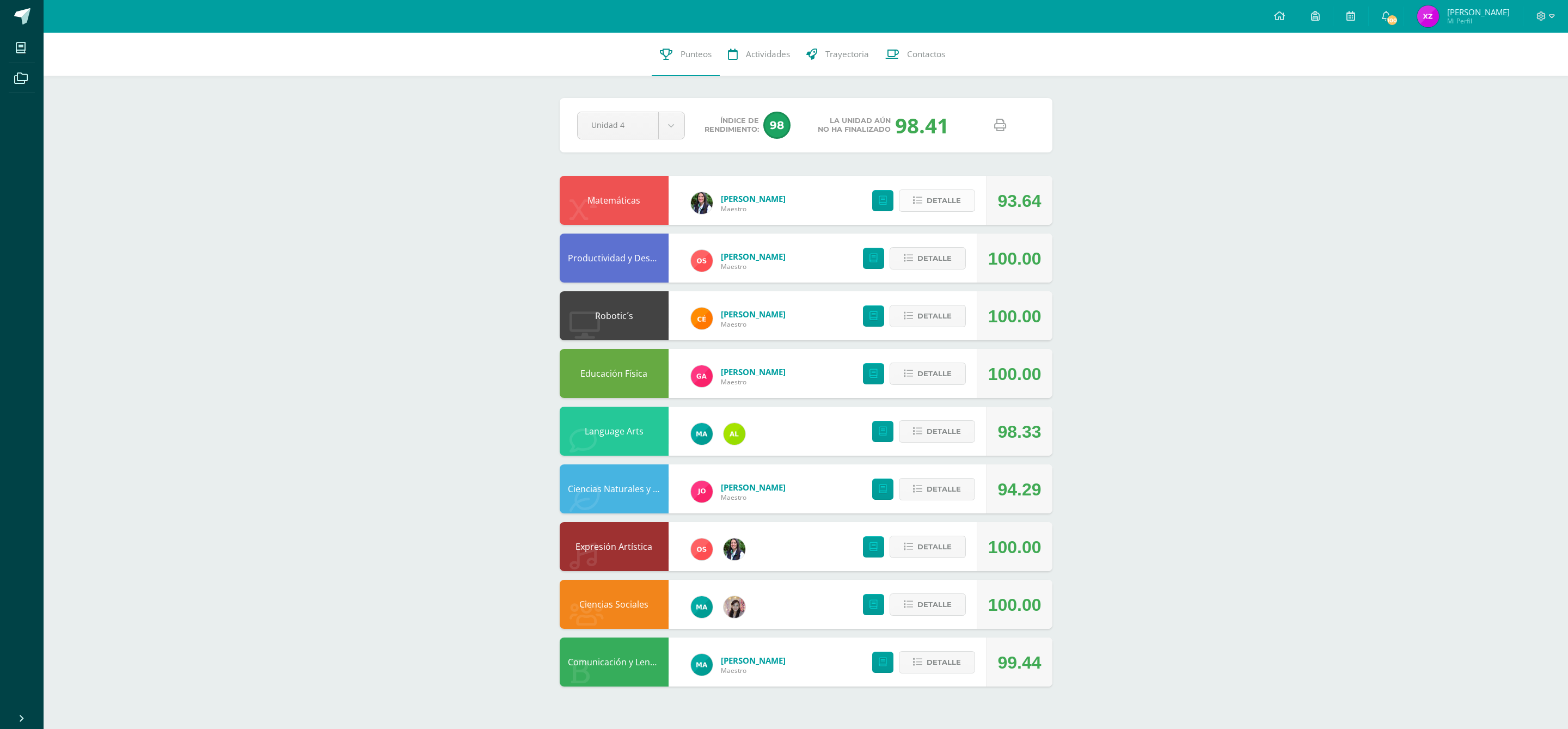
click at [941, 196] on span "Detalle" at bounding box center [943, 200] width 34 height 20
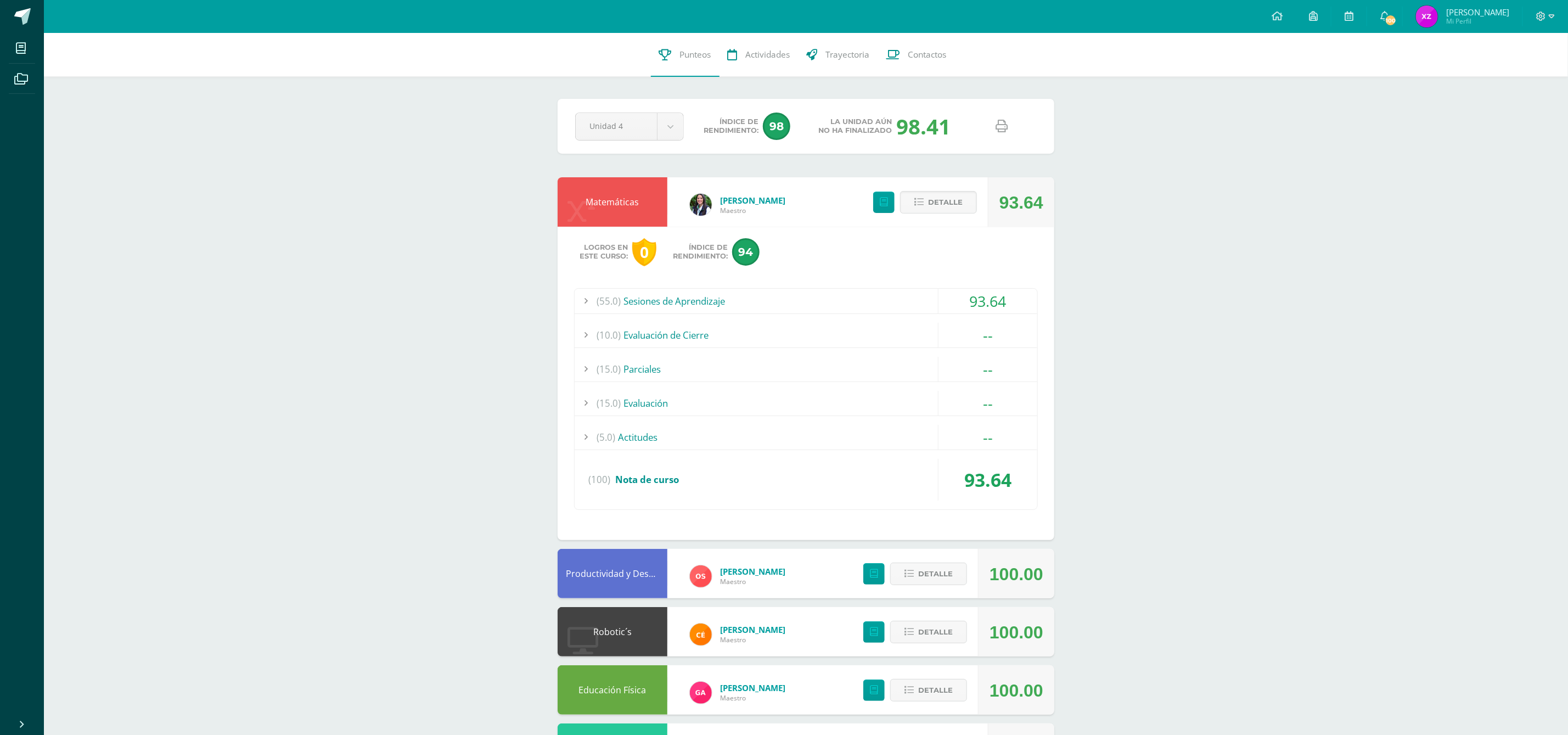
click at [665, 304] on div "(55.0) Sesiones de Aprendizaje" at bounding box center [806, 301] width 463 height 25
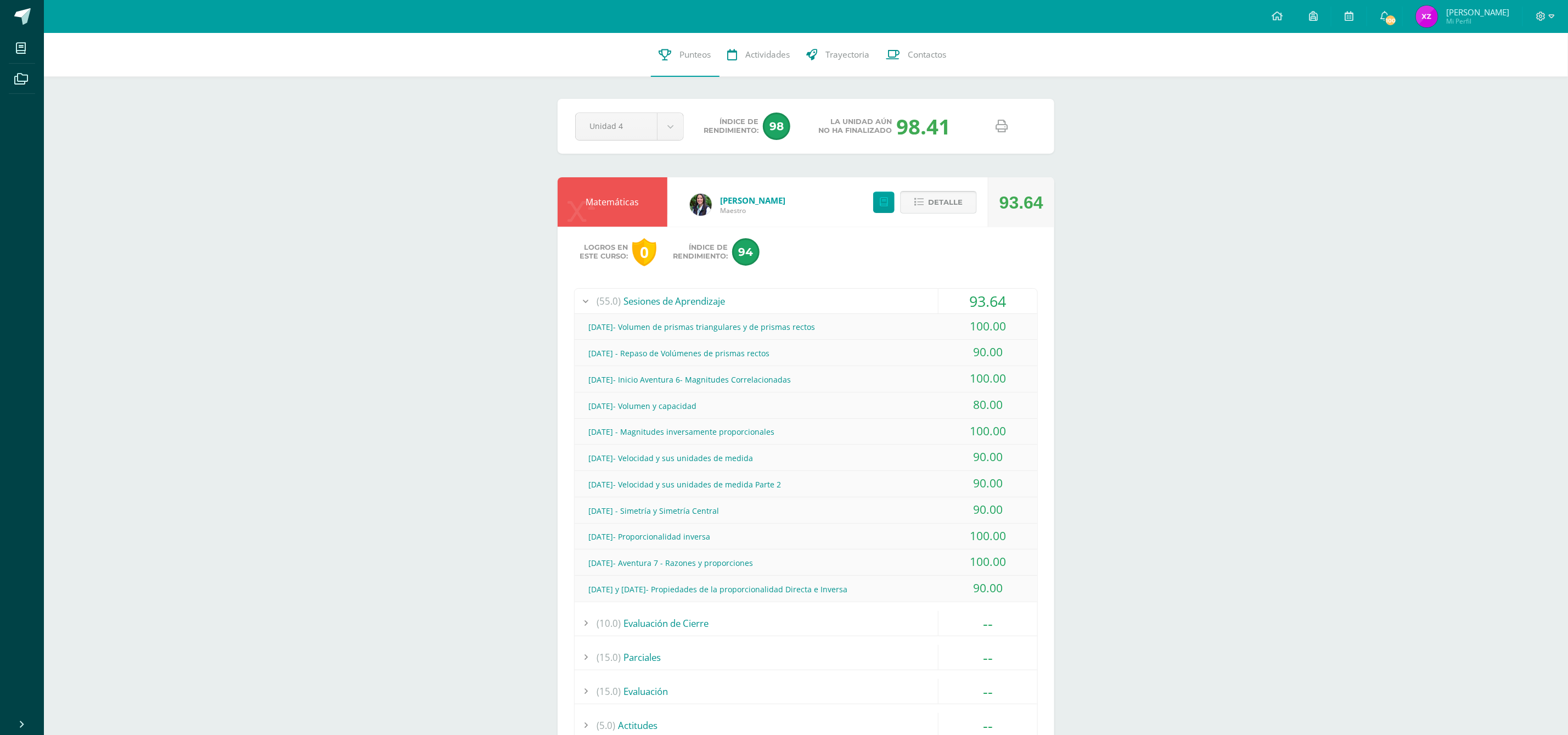
click at [941, 211] on span "Detalle" at bounding box center [945, 202] width 34 height 20
